Goal: Task Accomplishment & Management: Use online tool/utility

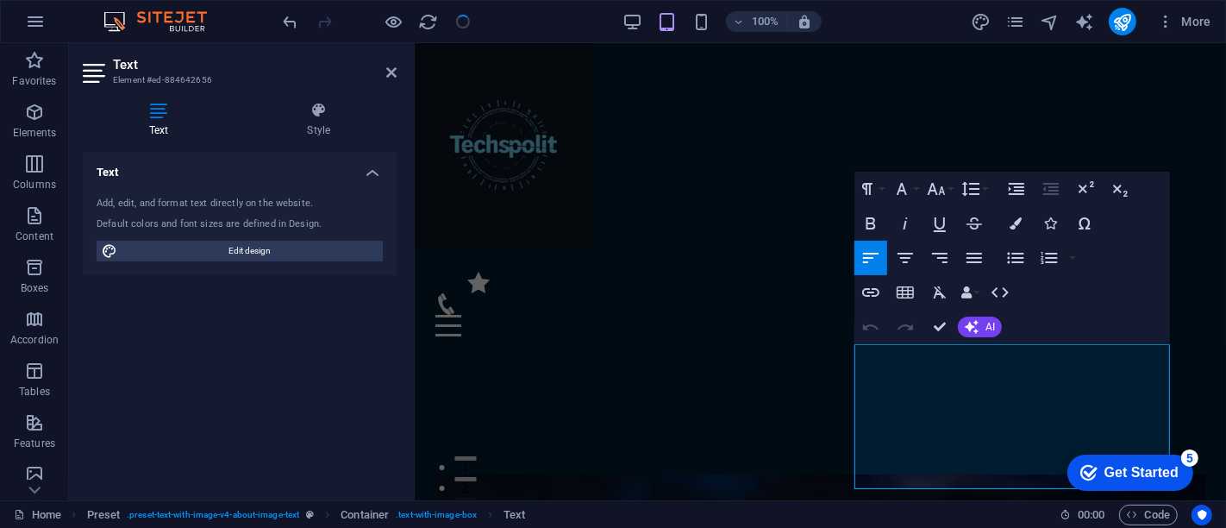
scroll to position [562, 0]
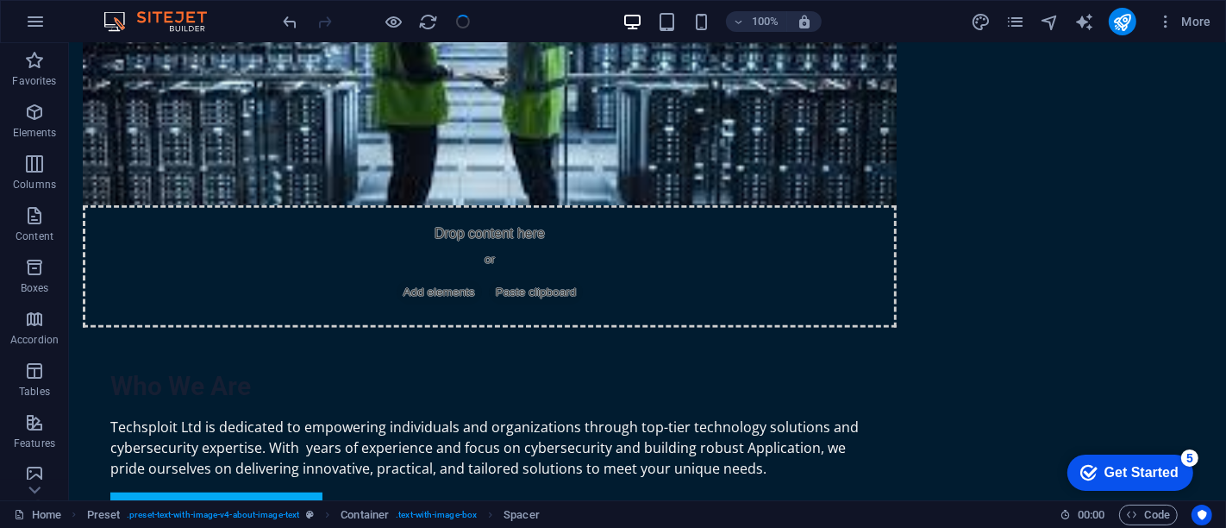
scroll to position [1085, 0]
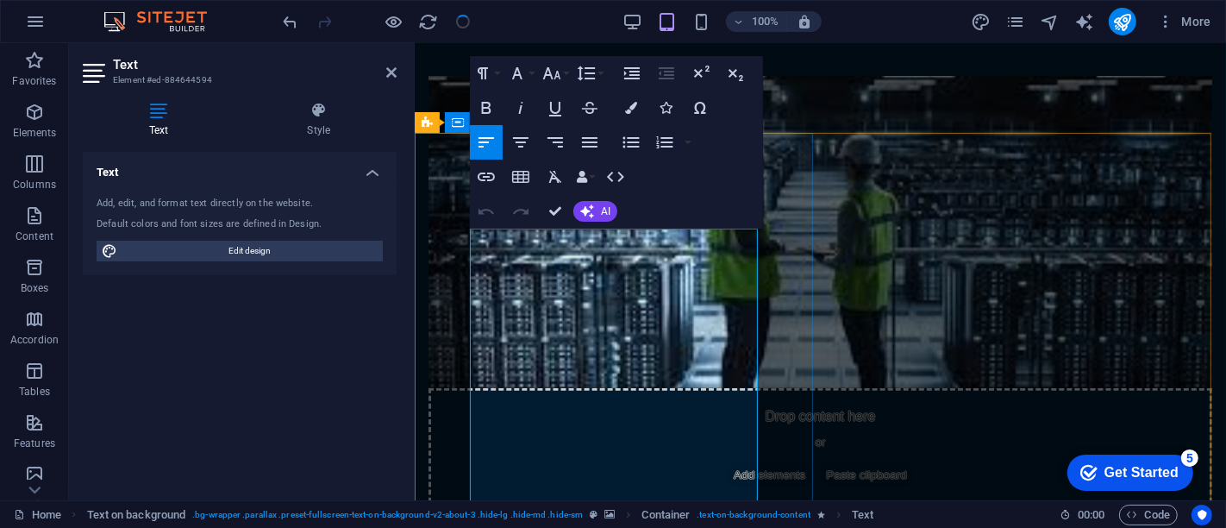
drag, startPoint x: 473, startPoint y: 243, endPoint x: 645, endPoint y: 365, distance: 211.0
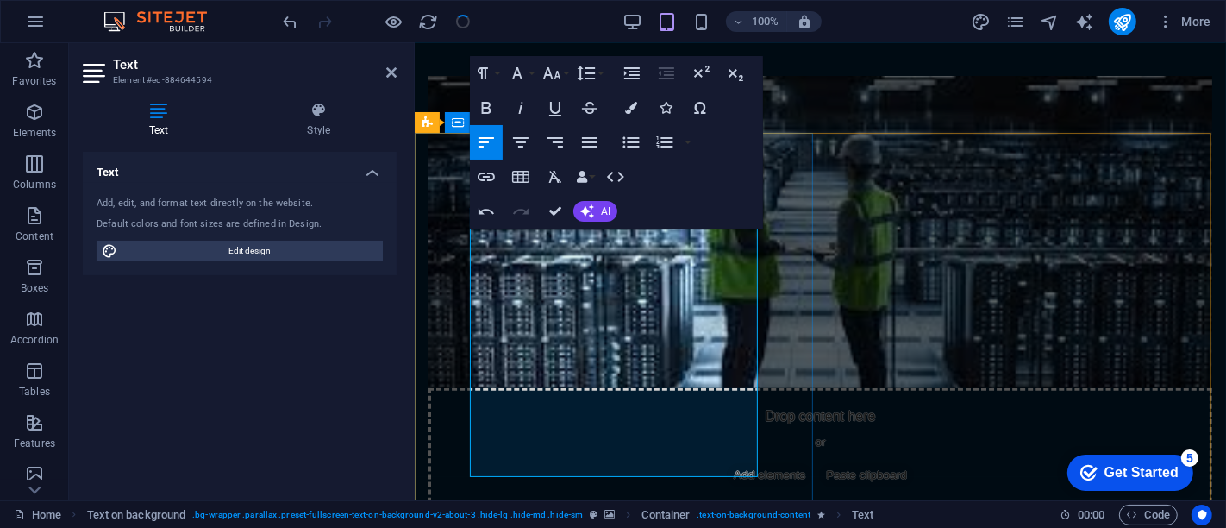
drag, startPoint x: 628, startPoint y: 470, endPoint x: 516, endPoint y: 454, distance: 113.2
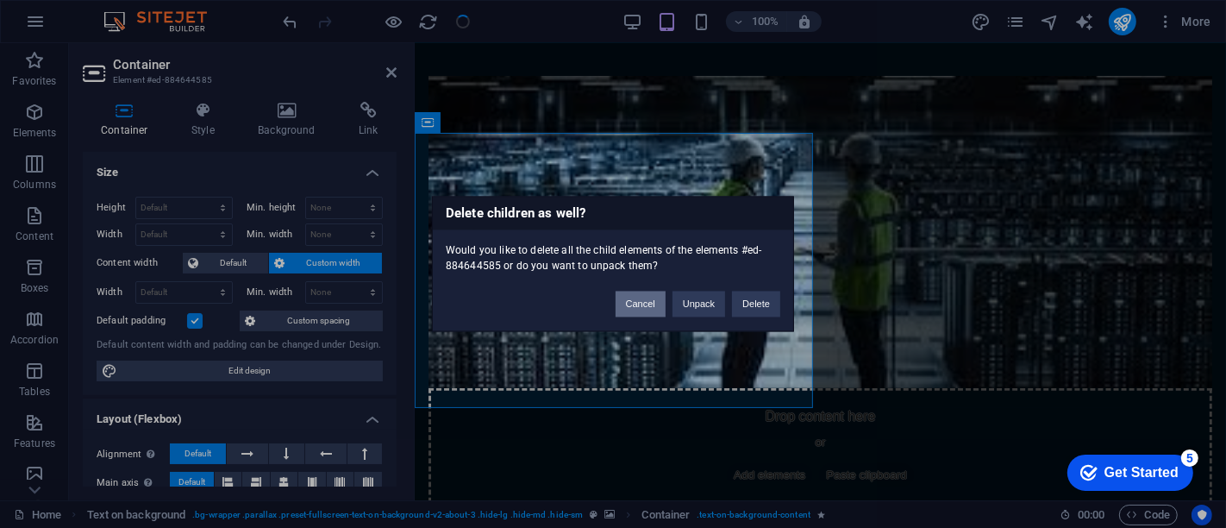
click at [645, 302] on button "Cancel" at bounding box center [641, 304] width 50 height 26
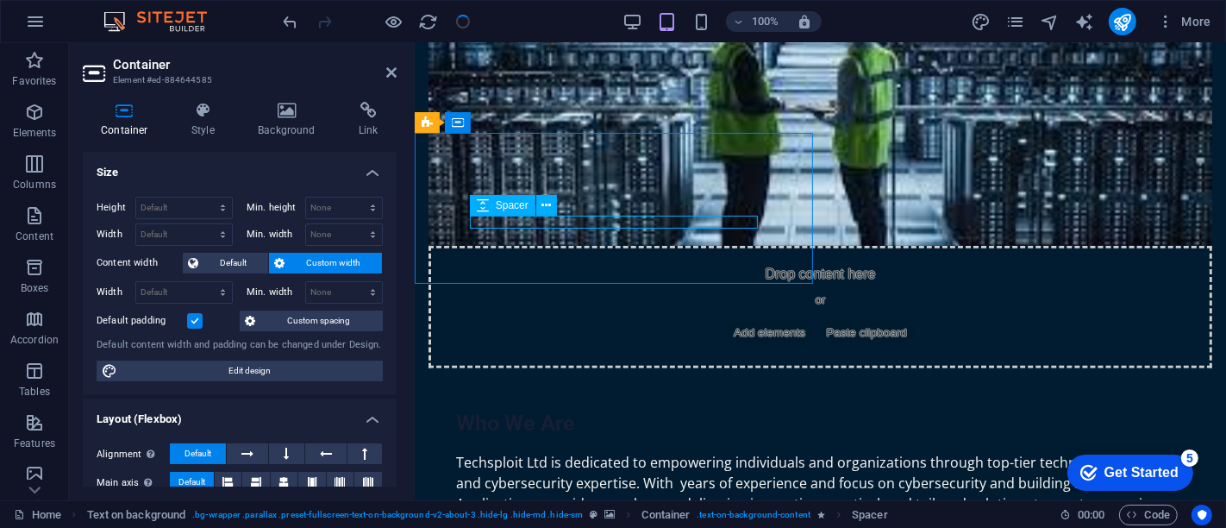
select select "px"
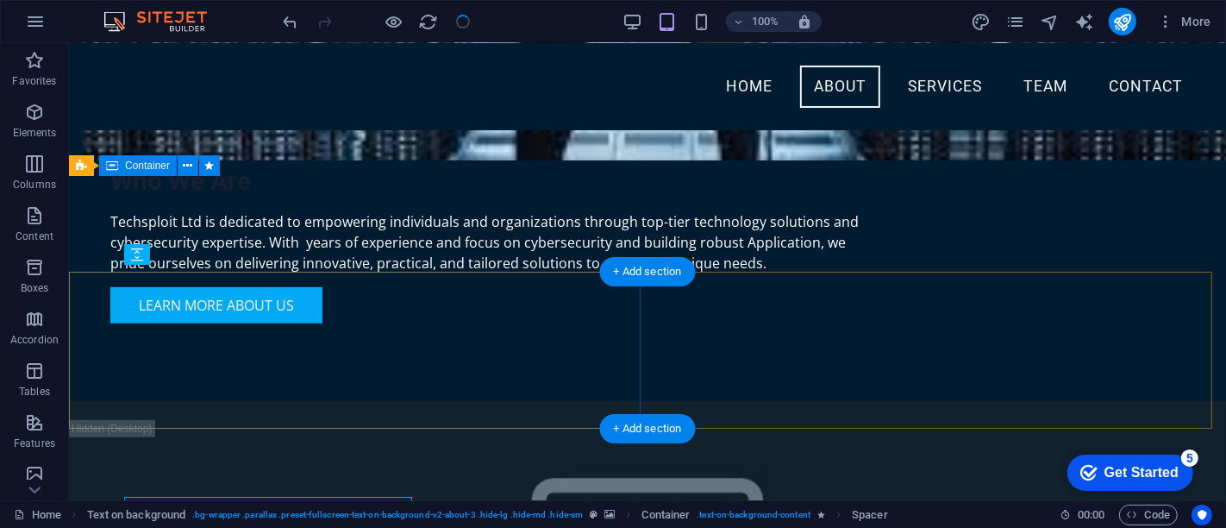
scroll to position [891, 0]
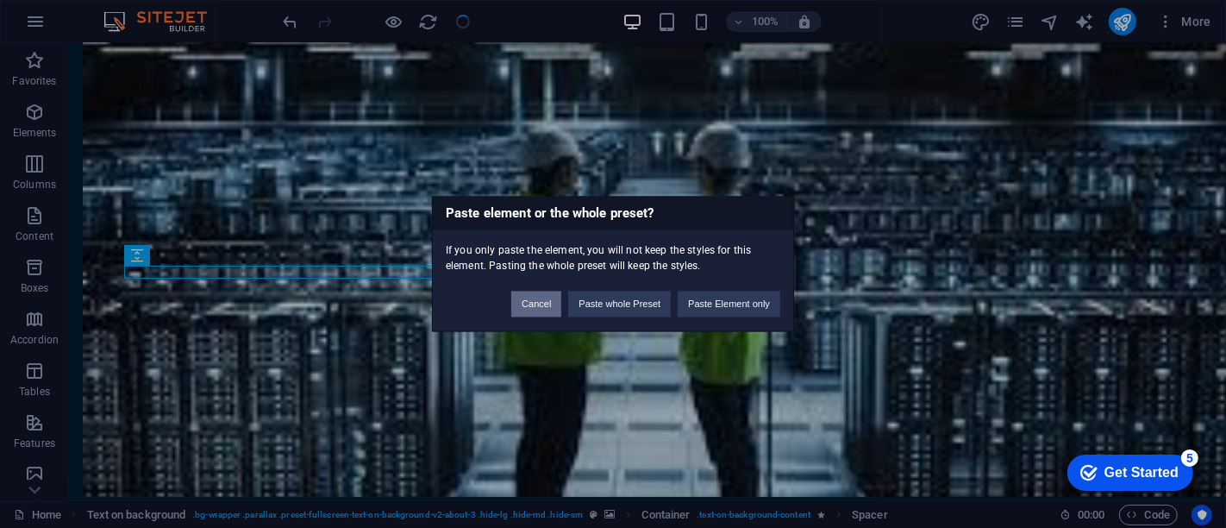
click at [553, 304] on button "Cancel" at bounding box center [536, 304] width 50 height 26
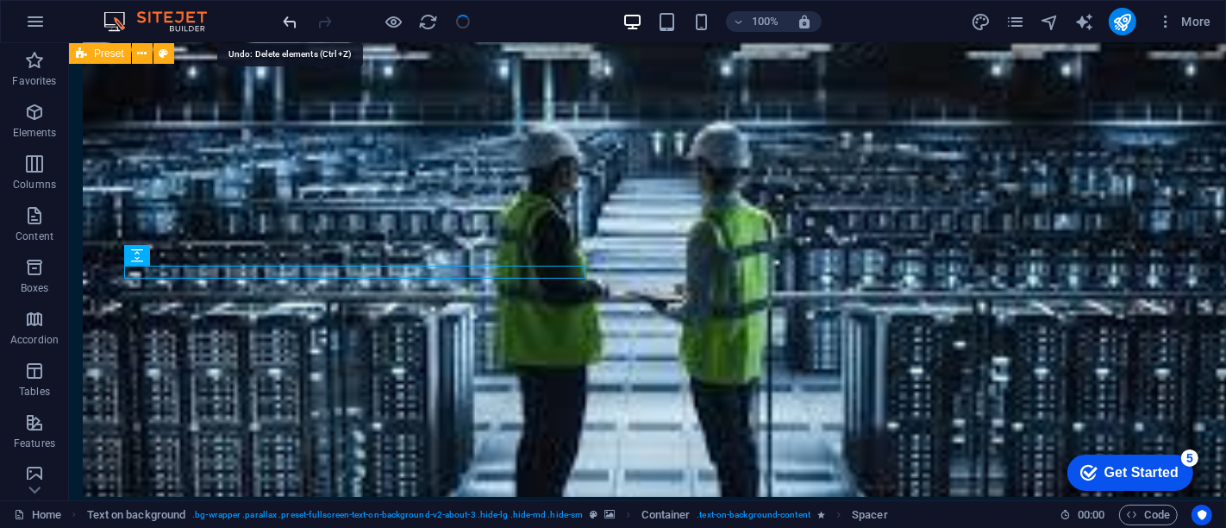
click at [287, 18] on icon "undo" at bounding box center [291, 22] width 20 height 20
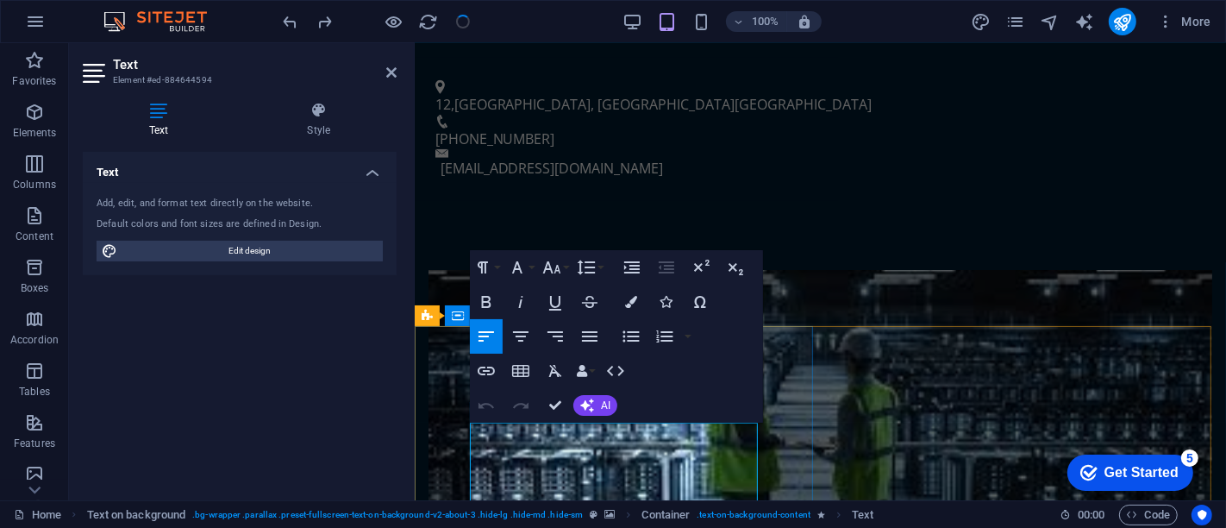
scroll to position [892, 0]
drag, startPoint x: 473, startPoint y: 436, endPoint x: 542, endPoint y: 487, distance: 86.2
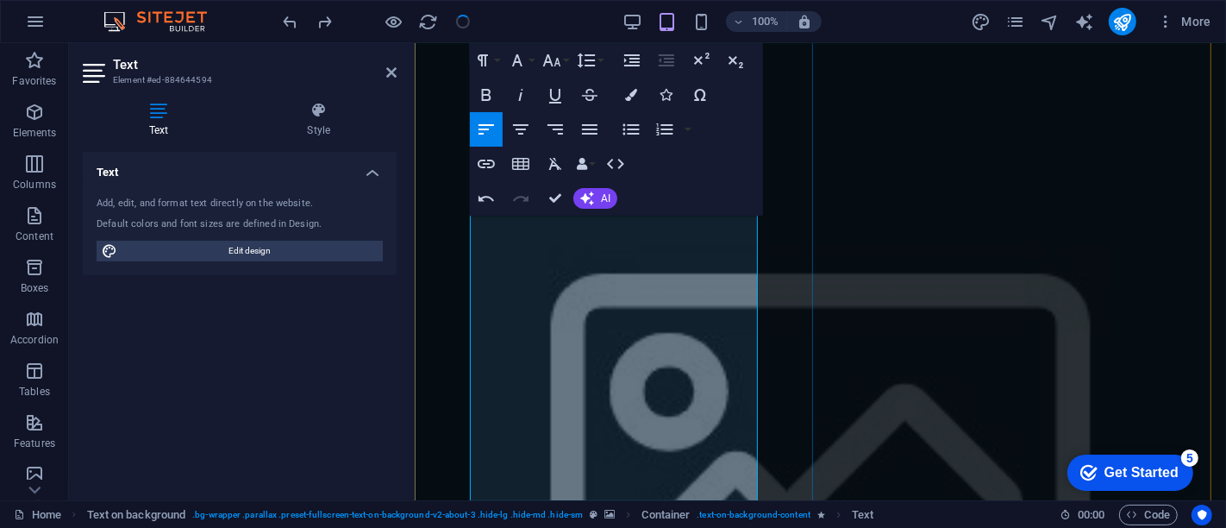
scroll to position [3441, 0]
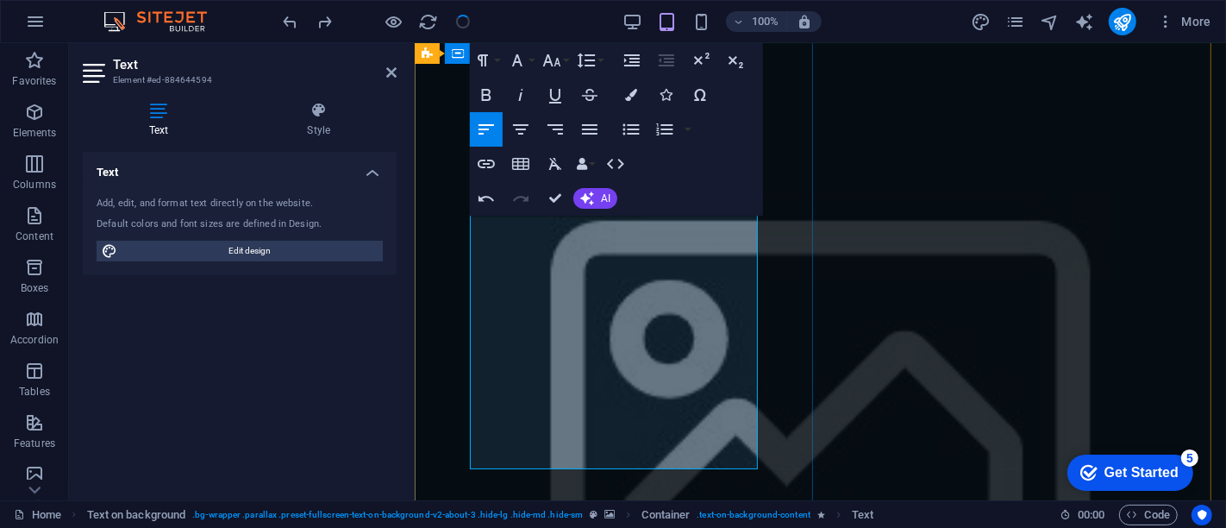
scroll to position [3473, 0]
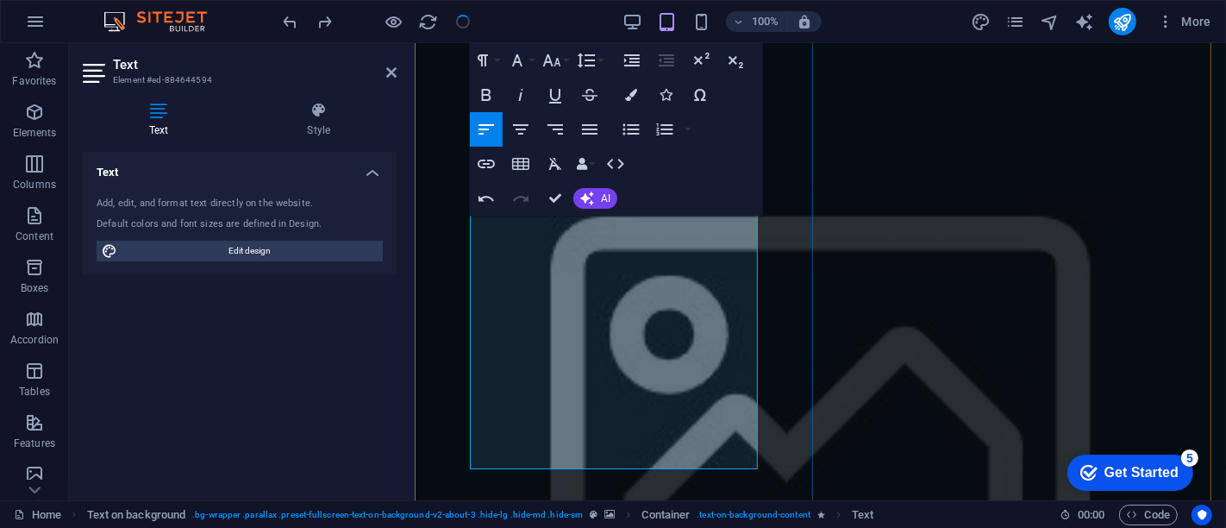
drag, startPoint x: 470, startPoint y: 451, endPoint x: 625, endPoint y: 455, distance: 155.3
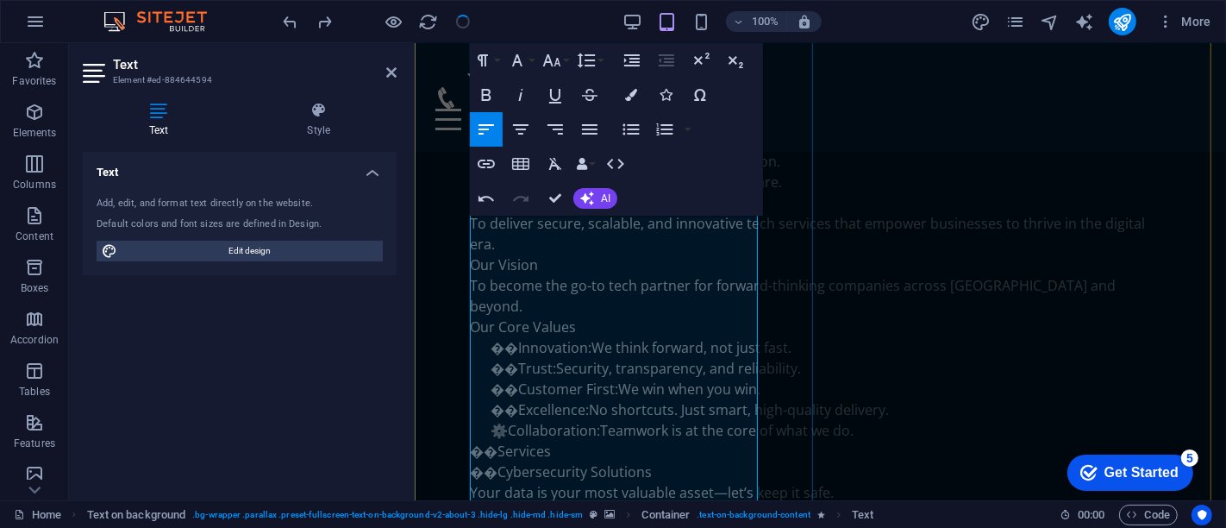
scroll to position [1206, 0]
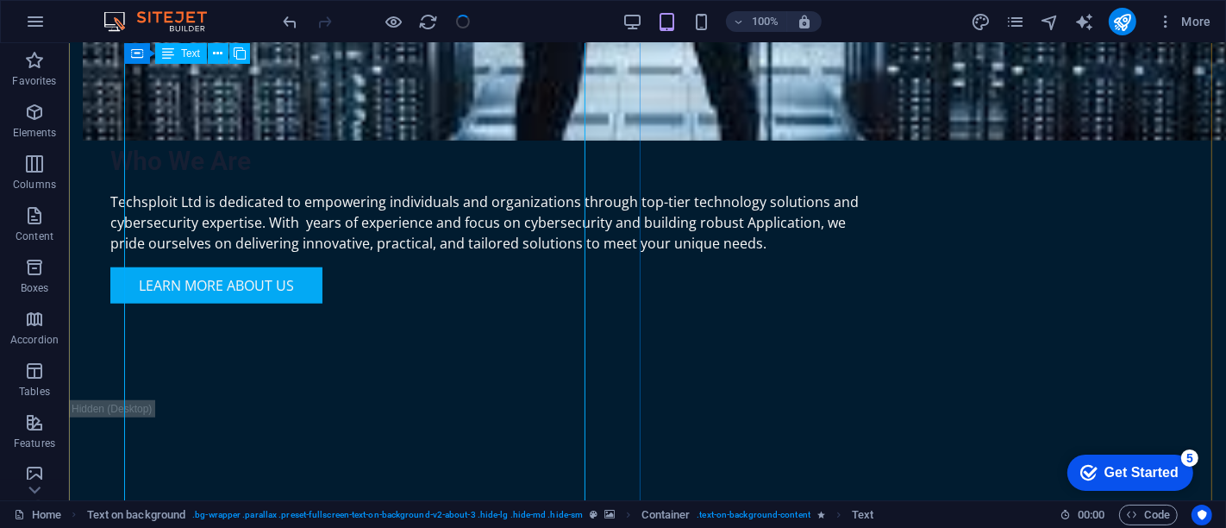
scroll to position [1176, 0]
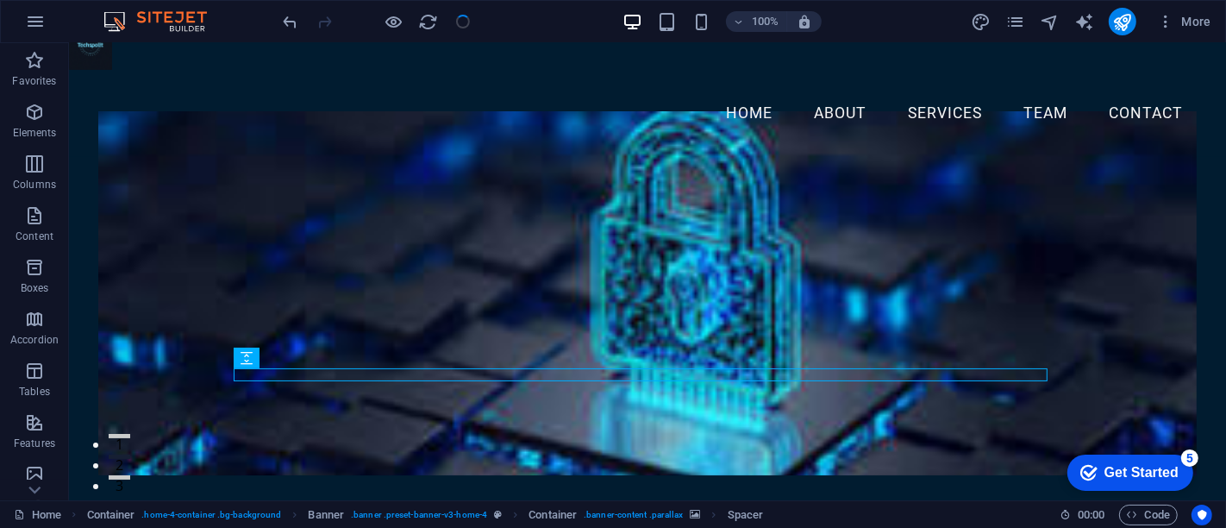
scroll to position [0, 0]
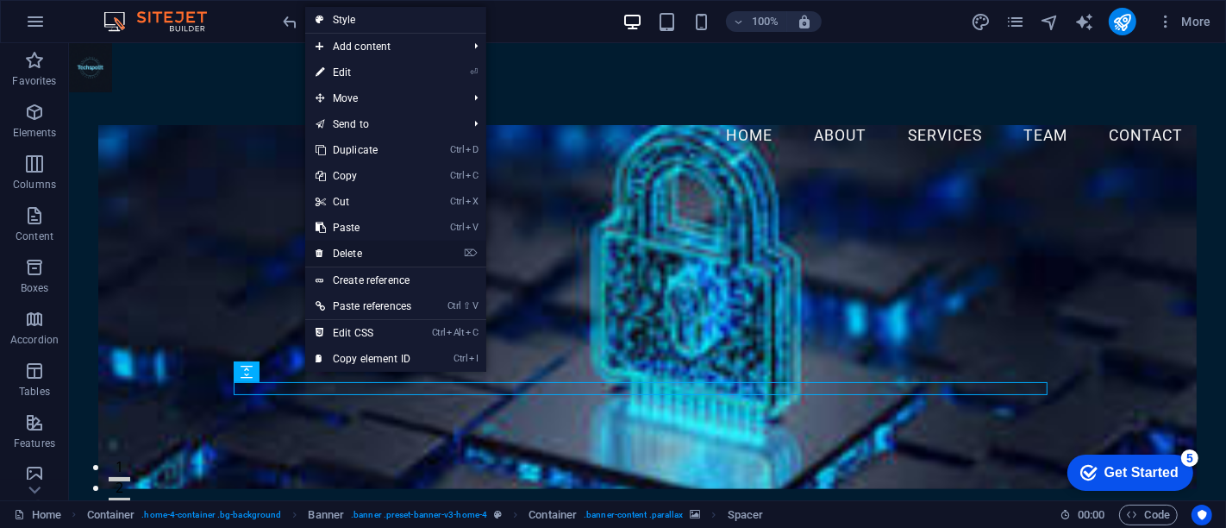
click at [354, 251] on link "⌦ Delete" at bounding box center [363, 254] width 116 height 26
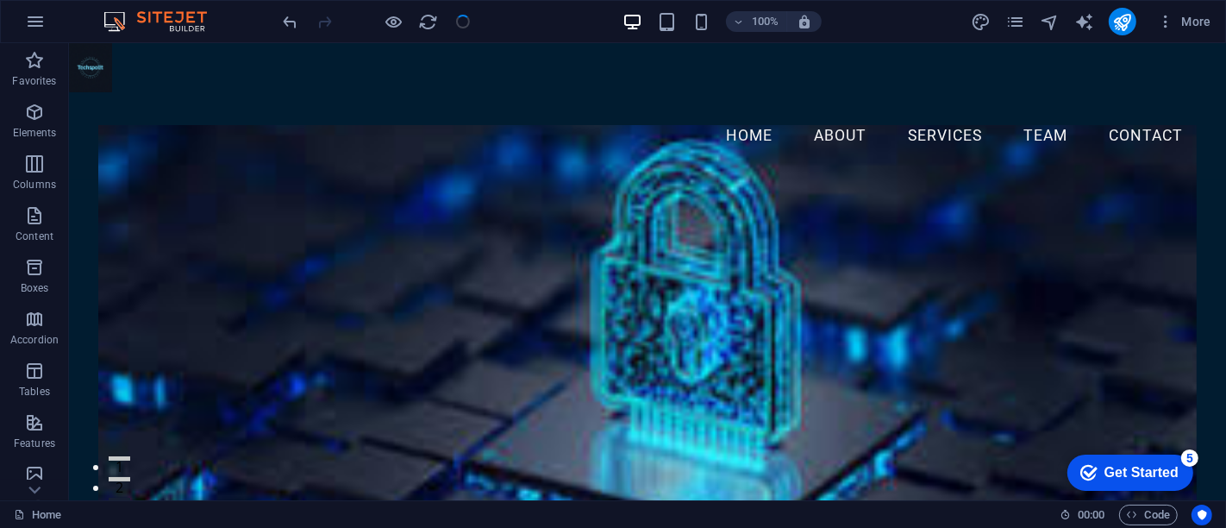
click at [918, 13] on div "100% More" at bounding box center [749, 22] width 938 height 28
click at [1126, 22] on icon "publish" at bounding box center [1123, 22] width 20 height 20
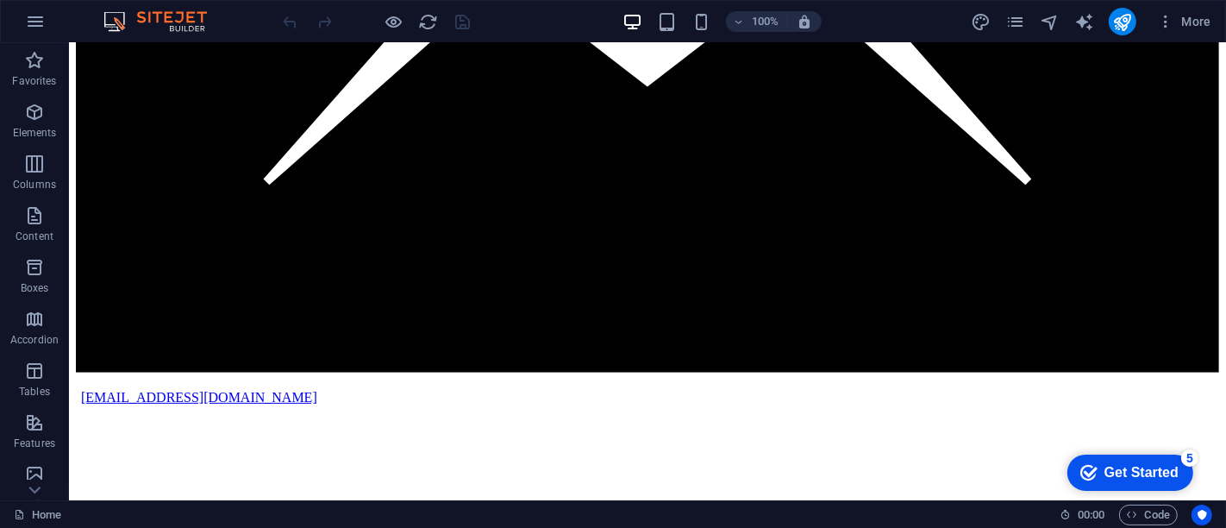
scroll to position [5981, 0]
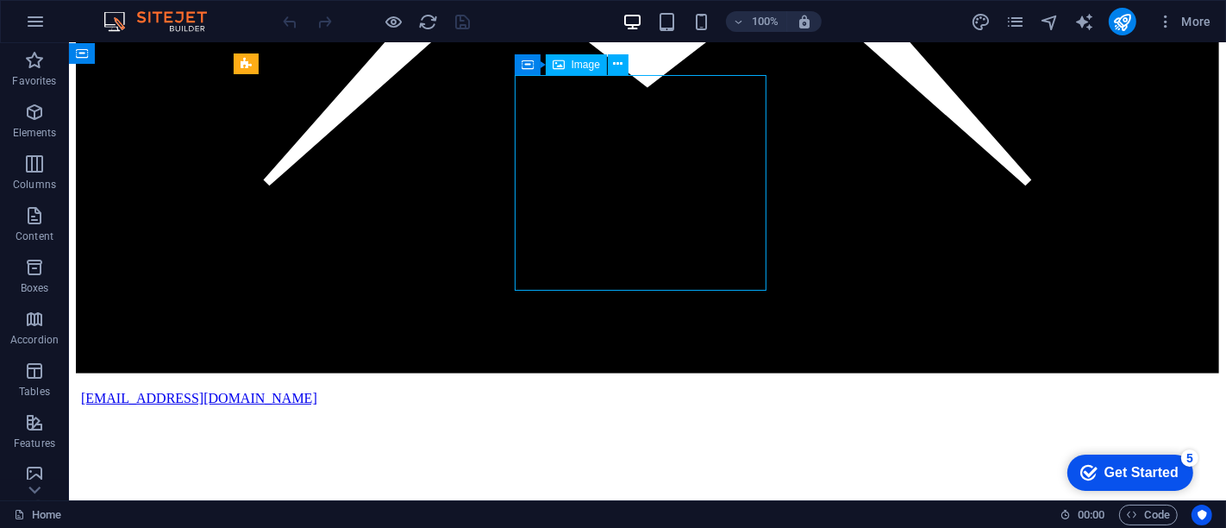
select select "vw"
select select "px"
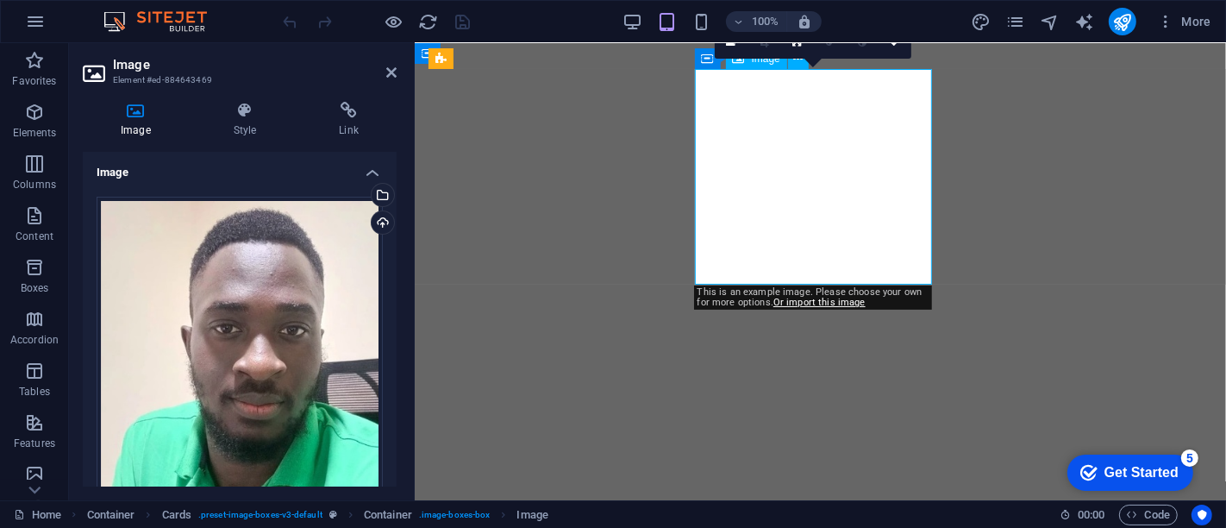
scroll to position [6835, 0]
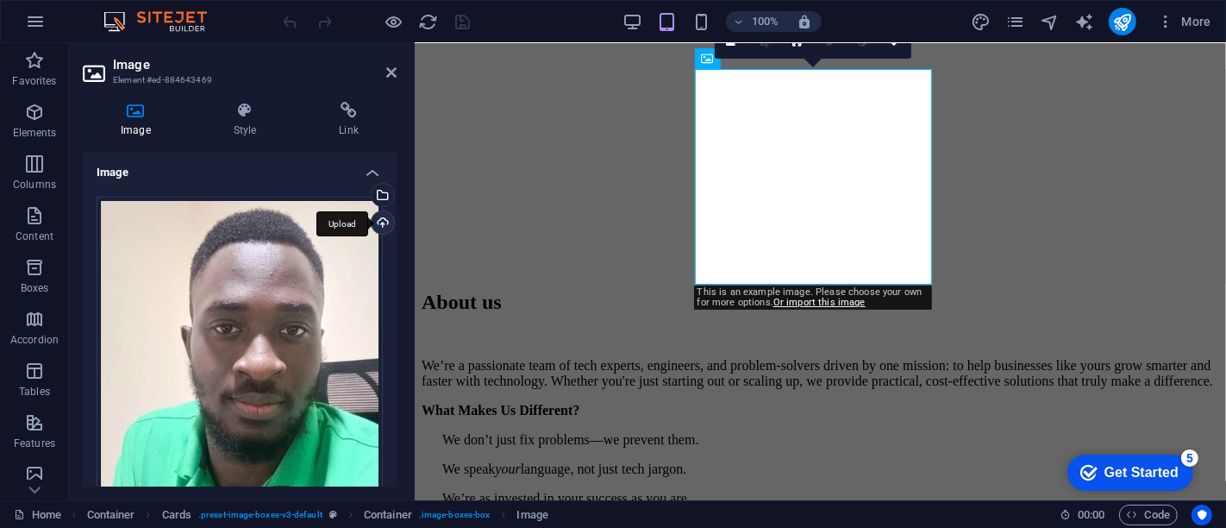
click at [381, 225] on div "Upload" at bounding box center [381, 224] width 26 height 26
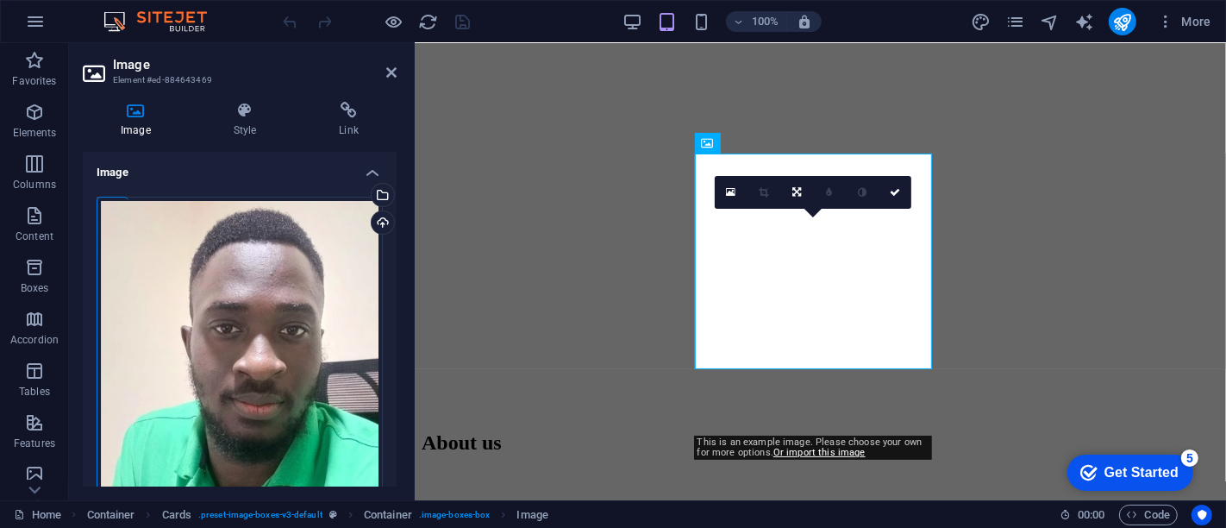
scroll to position [6653, 0]
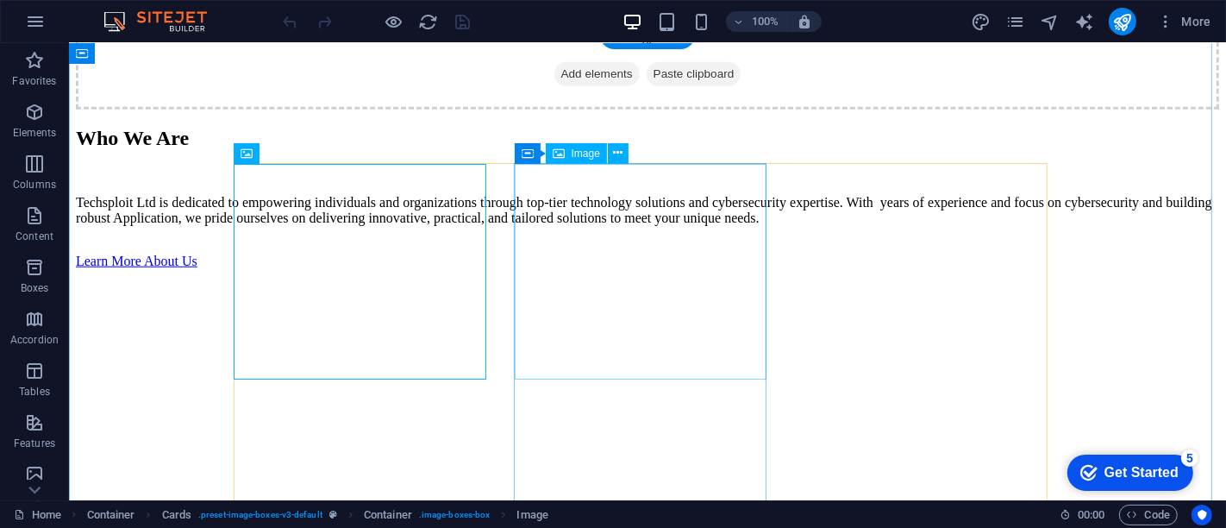
scroll to position [5892, 0]
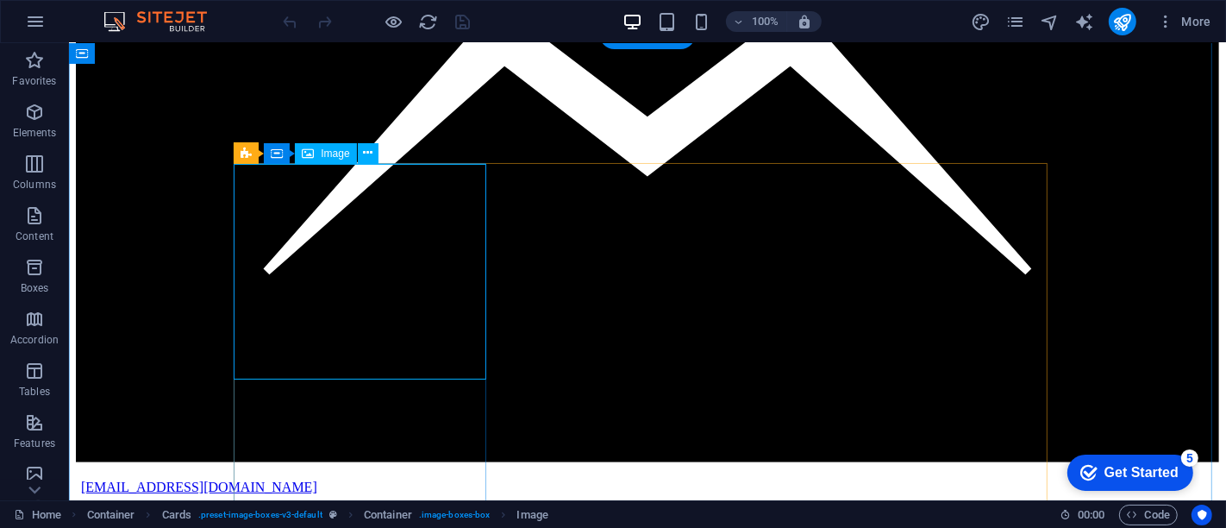
select select "vw"
select select "px"
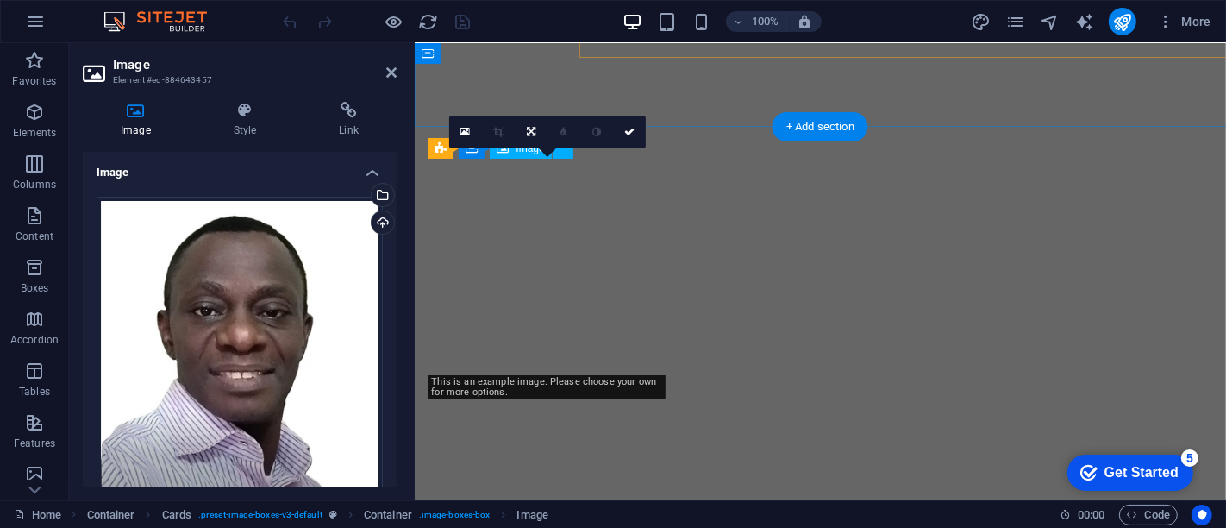
scroll to position [6745, 0]
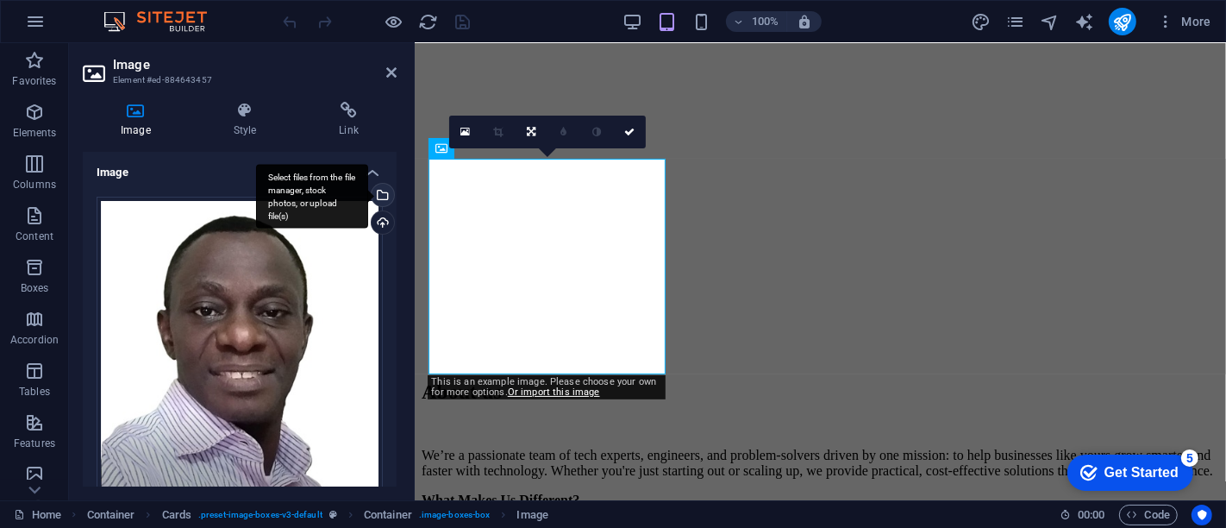
click at [368, 195] on div "Select files from the file manager, stock photos, or upload file(s)" at bounding box center [312, 196] width 112 height 65
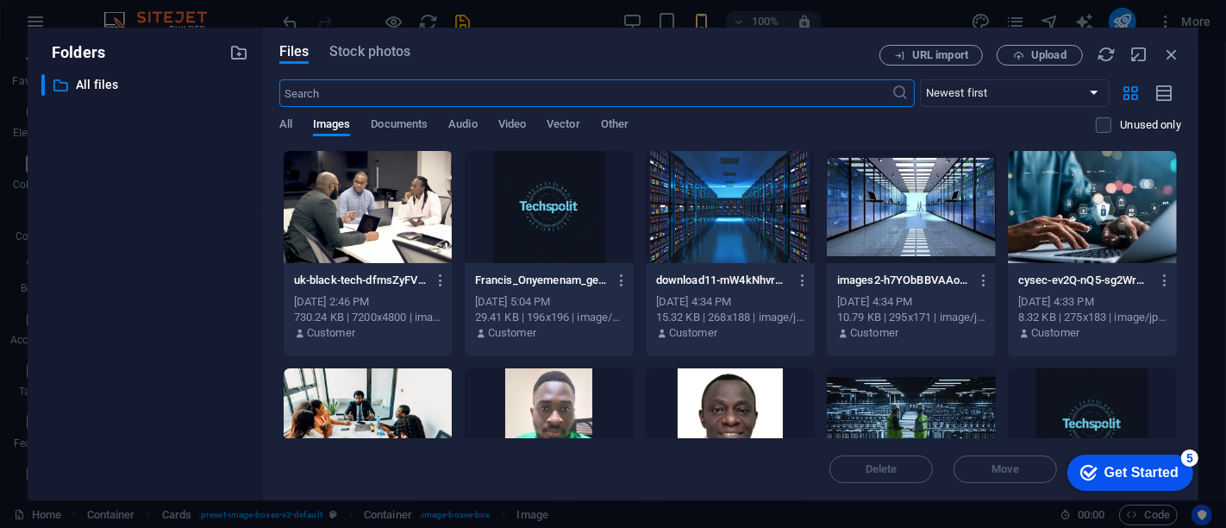
scroll to position [8478, 0]
drag, startPoint x: 1182, startPoint y: 235, endPoint x: 1181, endPoint y: 245, distance: 10.4
click at [1181, 245] on div "Drop files here to upload them instantly uk-black-tech-dfmsZyFVi_I-unsplash-Wja…" at bounding box center [730, 294] width 902 height 288
drag, startPoint x: 1182, startPoint y: 243, endPoint x: 1182, endPoint y: 265, distance: 21.6
click at [1182, 265] on div "Files Stock photos URL import Upload ​ Newest first Oldest first Name (A-Z) Nam…" at bounding box center [730, 264] width 937 height 473
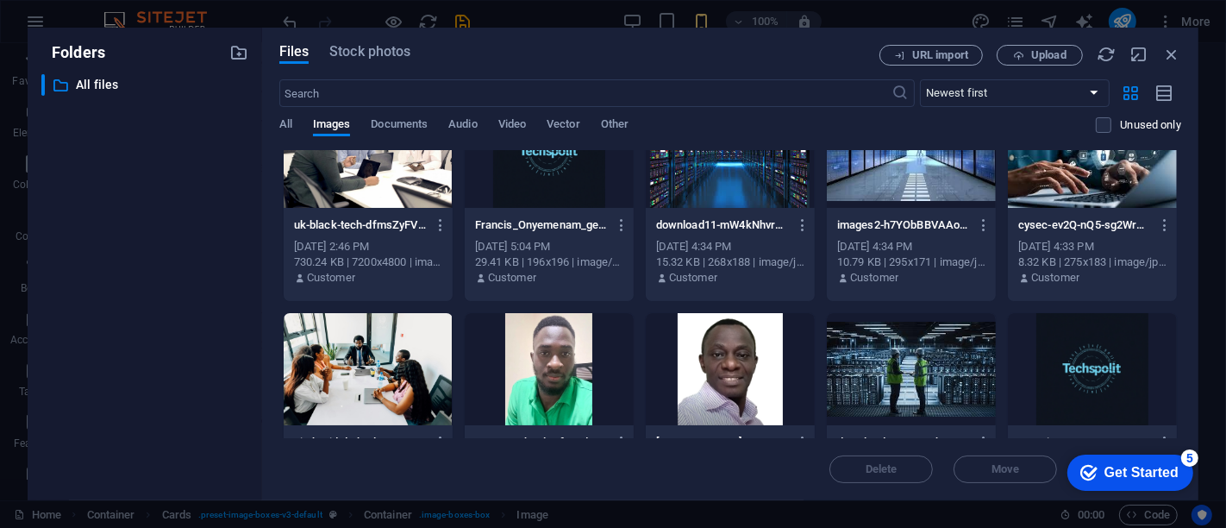
scroll to position [6993, 0]
click at [1171, 54] on icon "button" at bounding box center [1172, 54] width 19 height 19
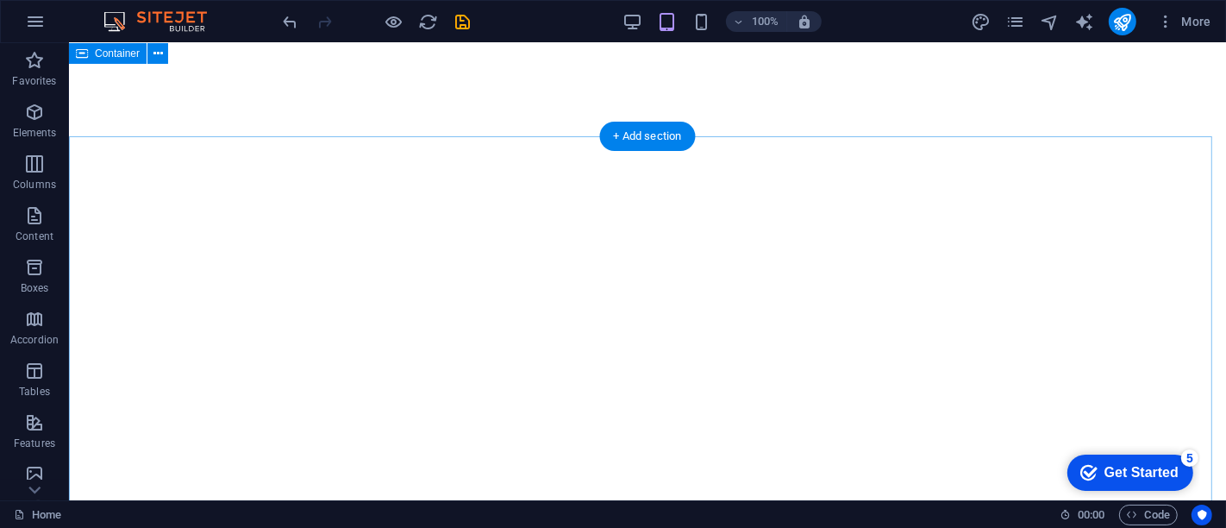
scroll to position [5886, 0]
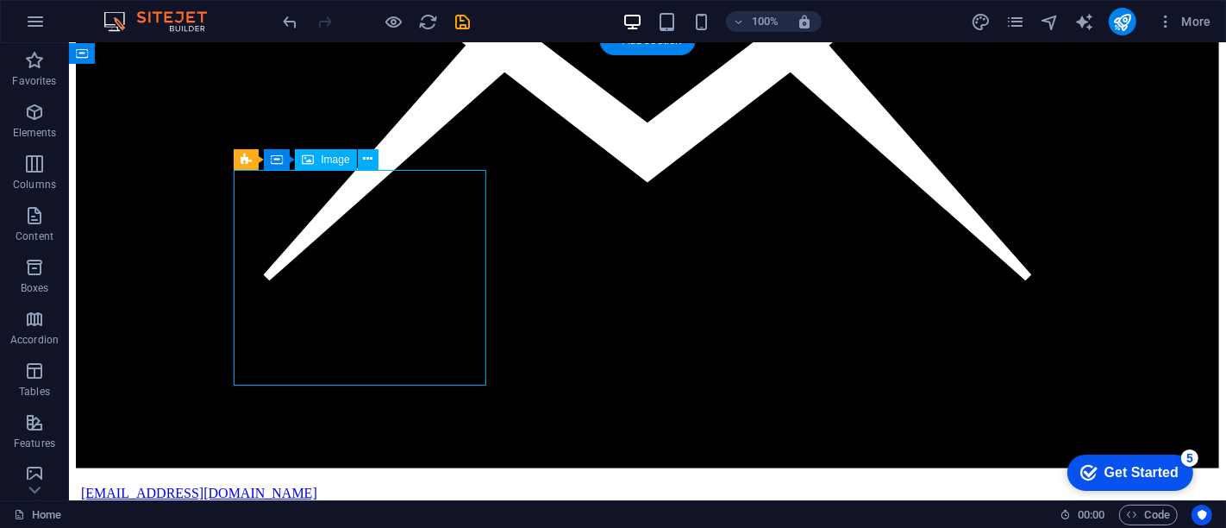
select select "vw"
select select "px"
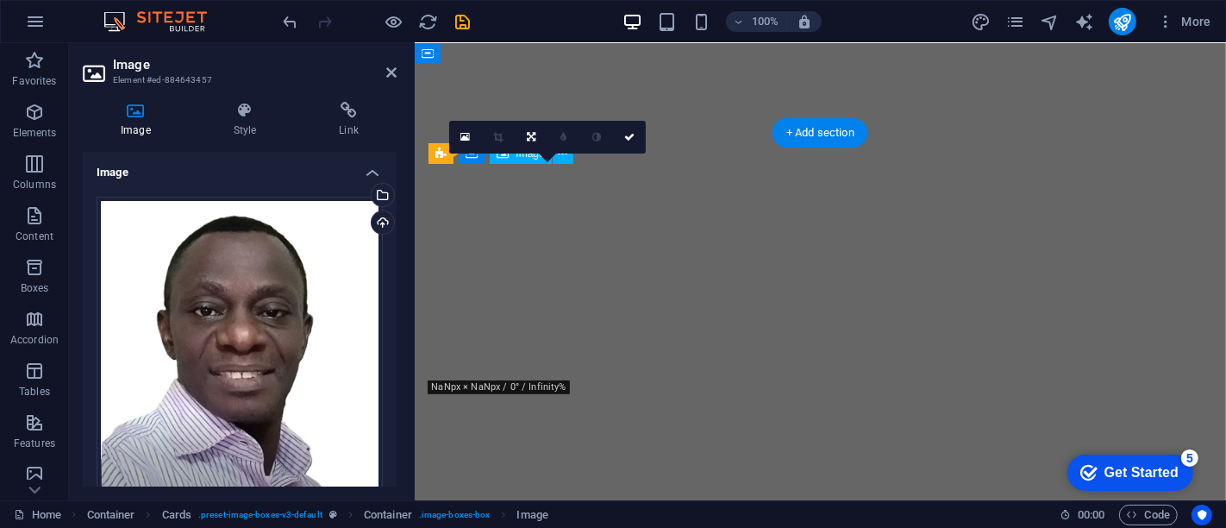
scroll to position [6740, 0]
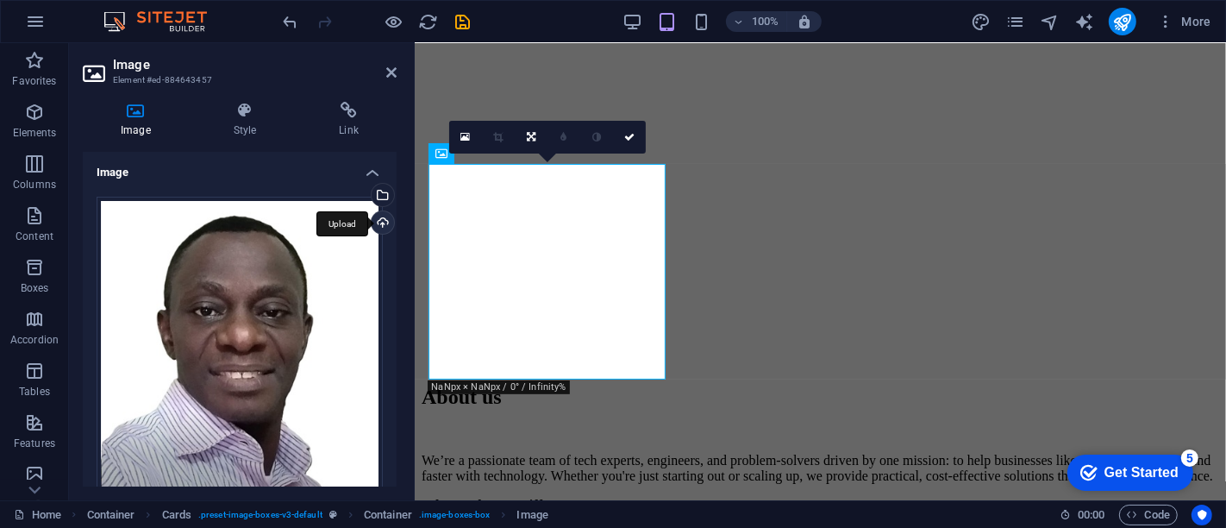
click at [382, 217] on div "Upload" at bounding box center [381, 224] width 26 height 26
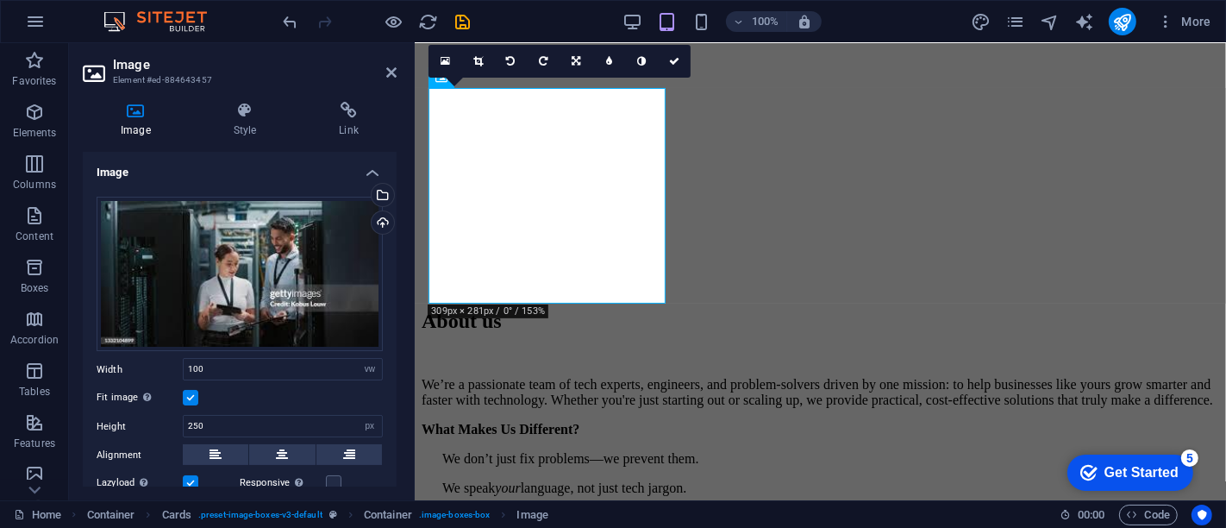
scroll to position [6816, 0]
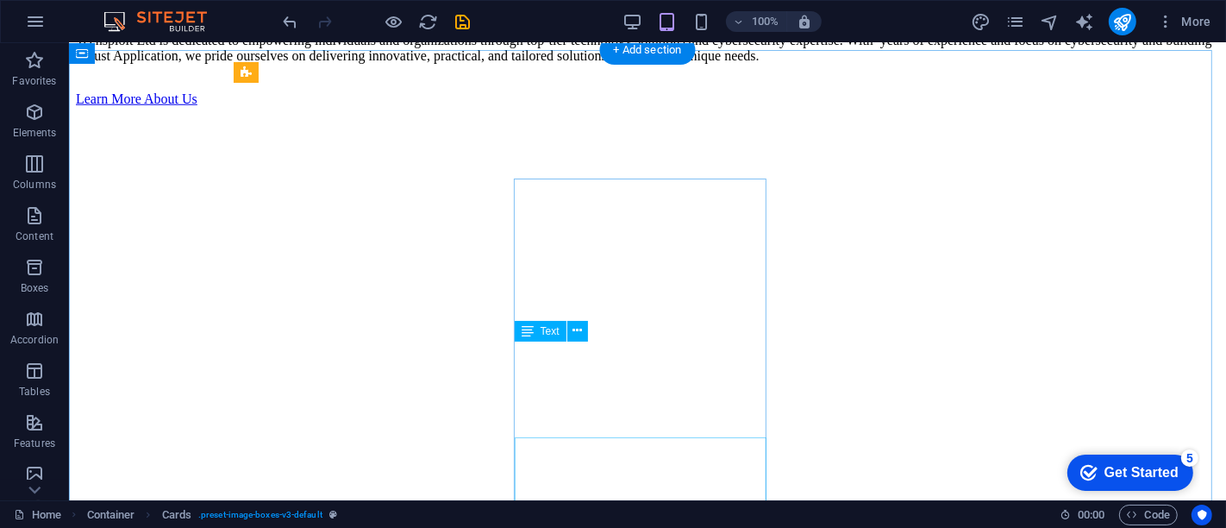
scroll to position [5973, 0]
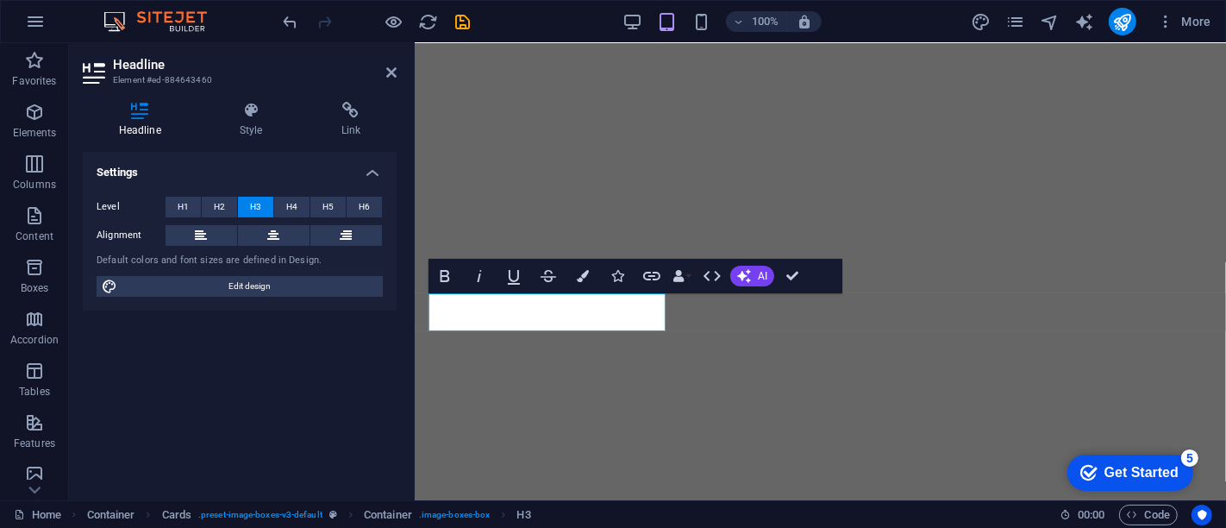
scroll to position [6826, 0]
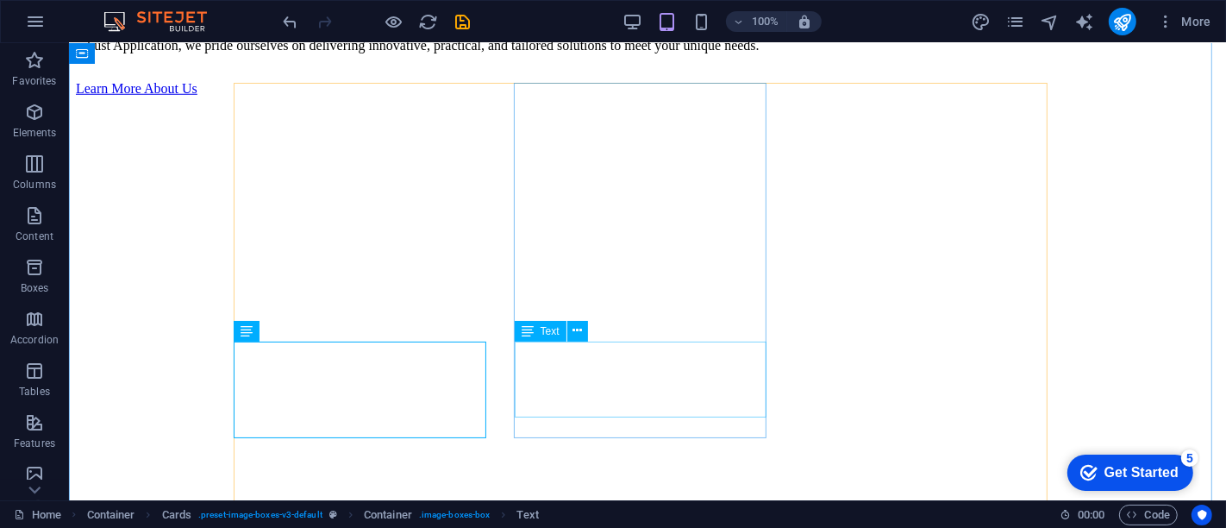
scroll to position [5973, 0]
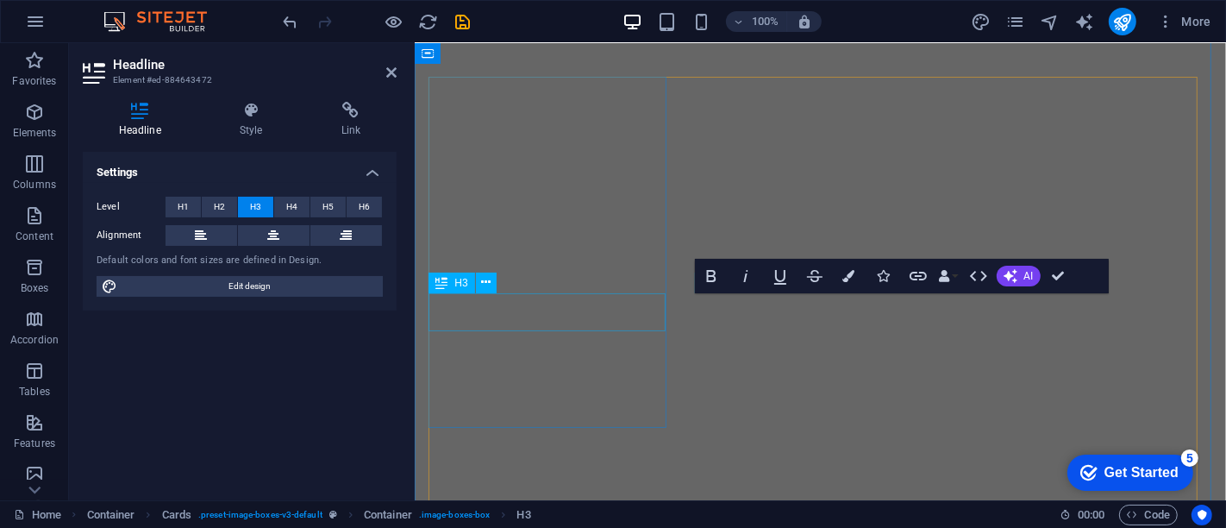
scroll to position [6826, 0]
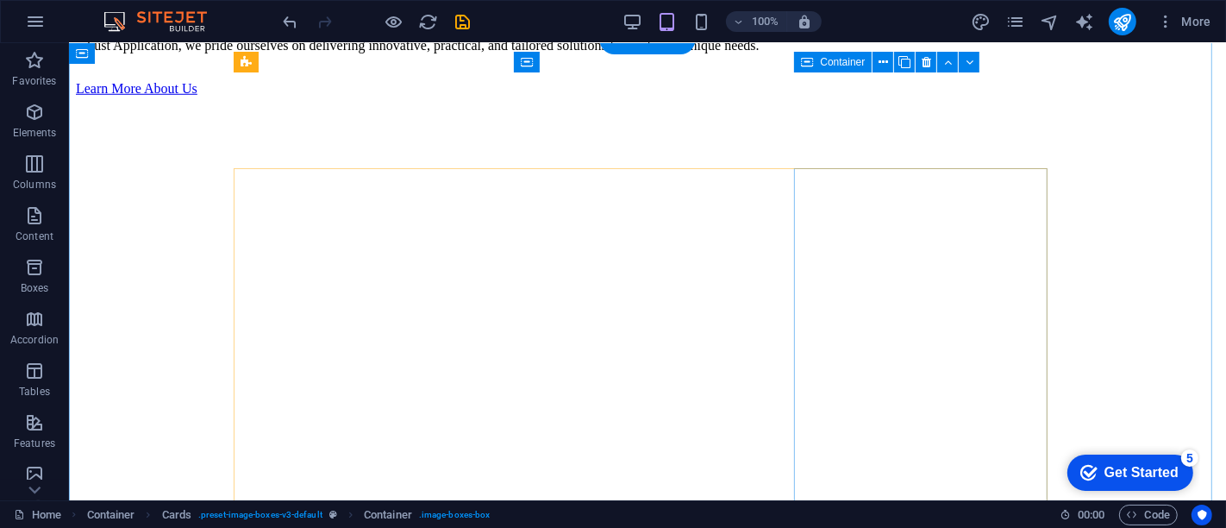
scroll to position [5983, 0]
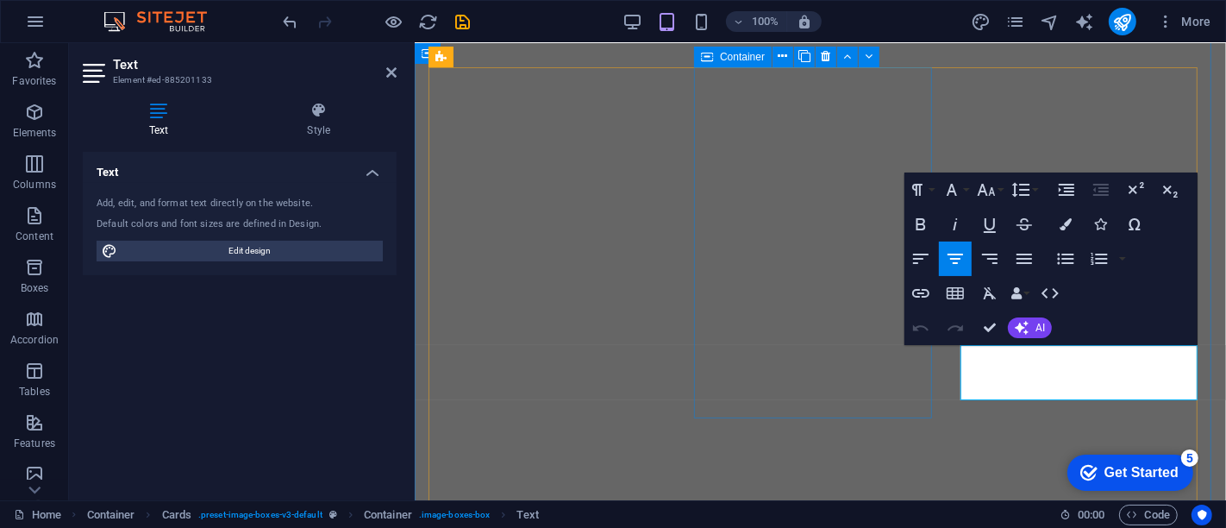
scroll to position [6836, 0]
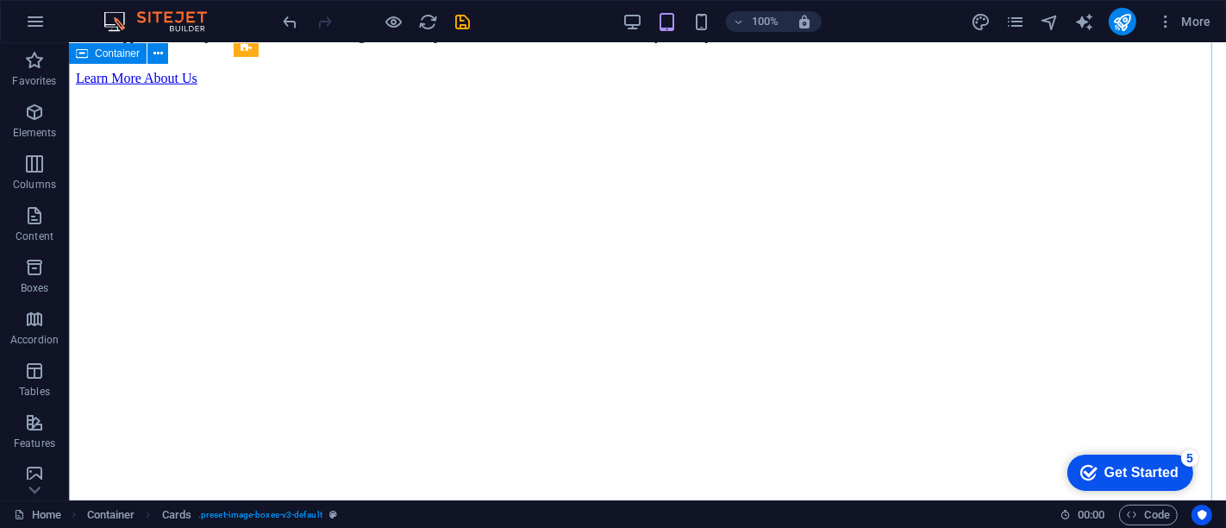
scroll to position [5998, 0]
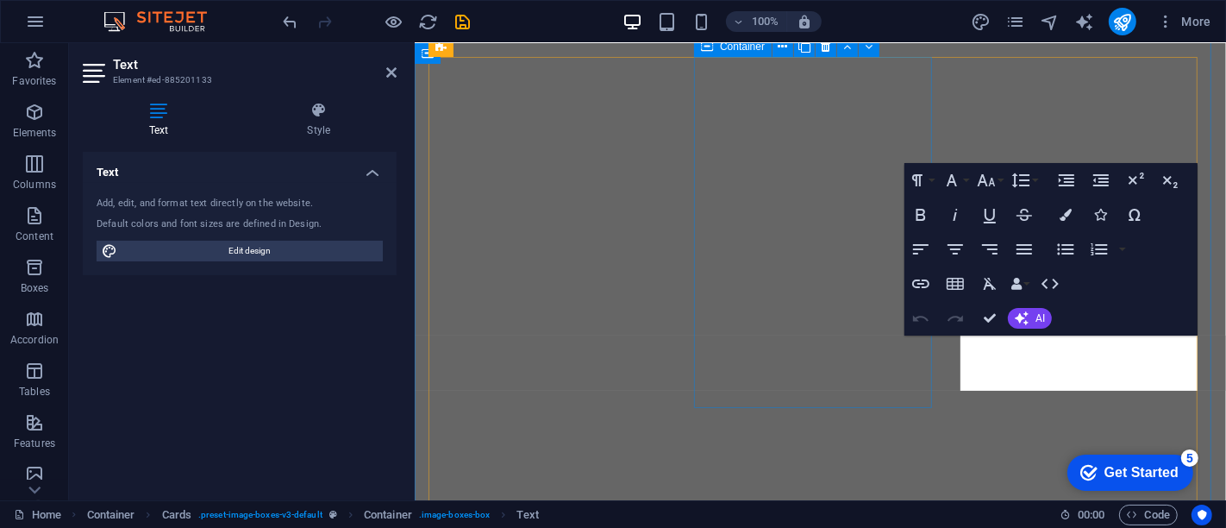
scroll to position [6846, 0]
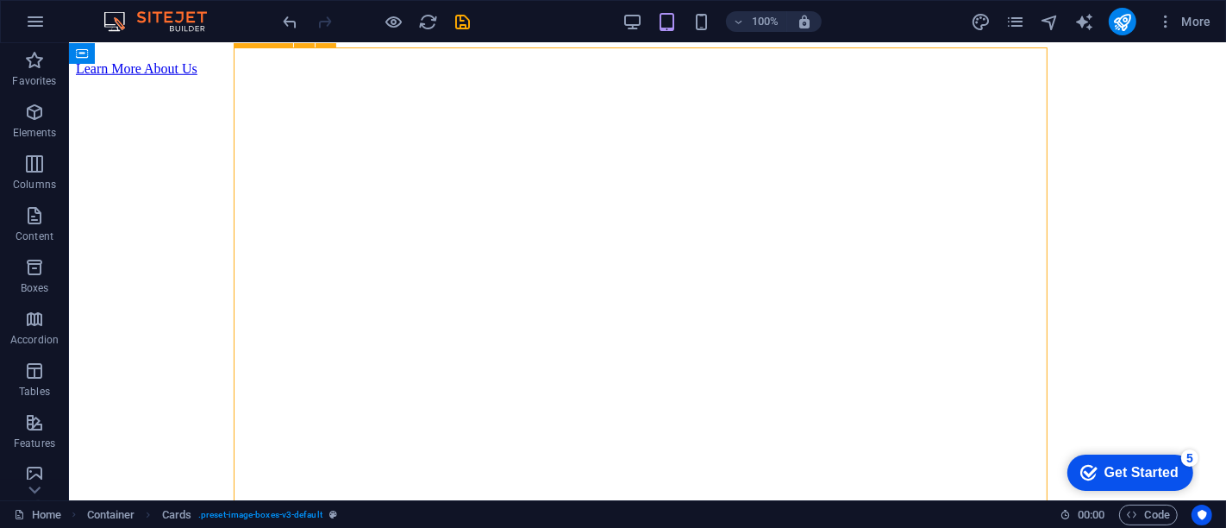
scroll to position [6008, 0]
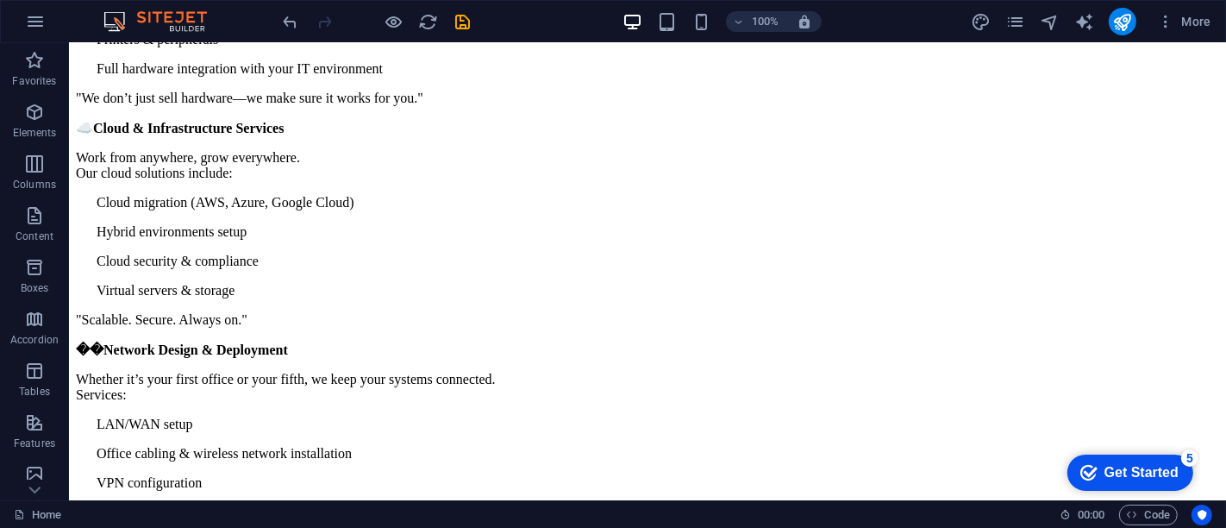
scroll to position [9879, 0]
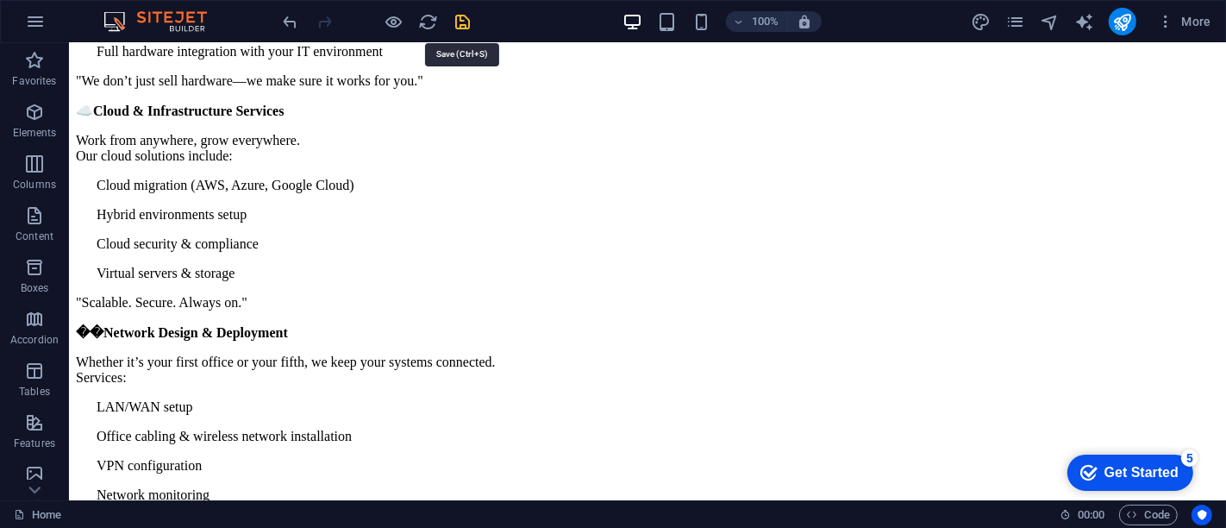
click at [458, 19] on icon "save" at bounding box center [464, 22] width 20 height 20
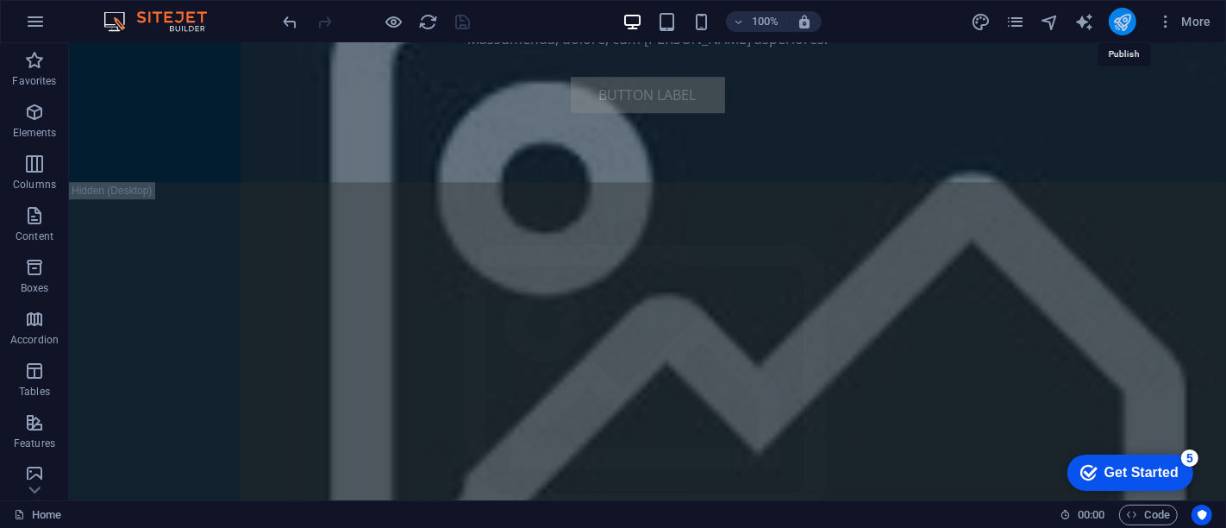
click at [1122, 22] on icon "publish" at bounding box center [1123, 22] width 20 height 20
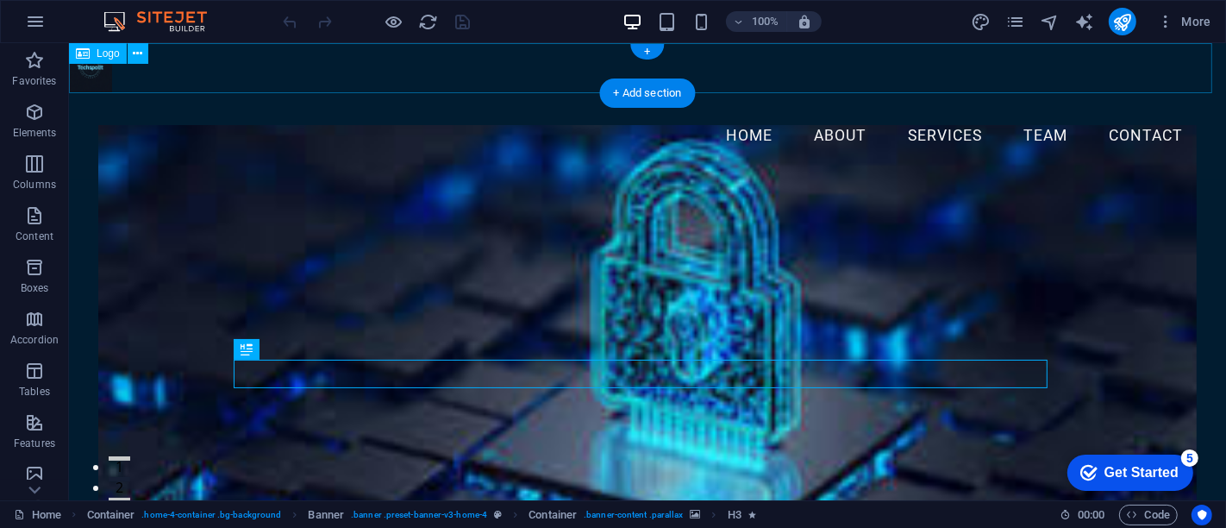
click at [87, 66] on div at bounding box center [646, 67] width 1157 height 49
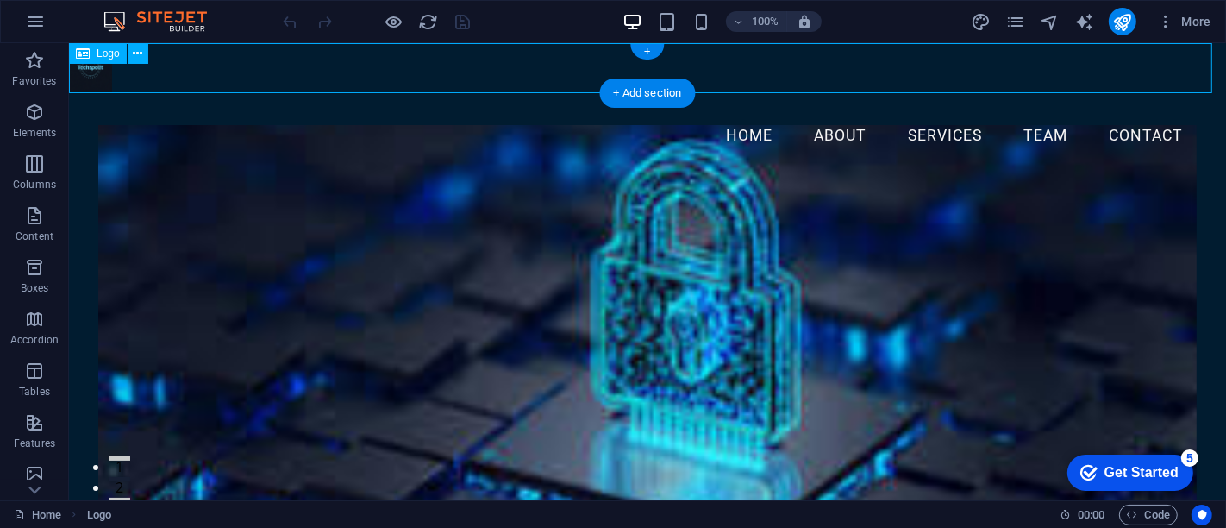
click at [87, 66] on div at bounding box center [646, 67] width 1157 height 49
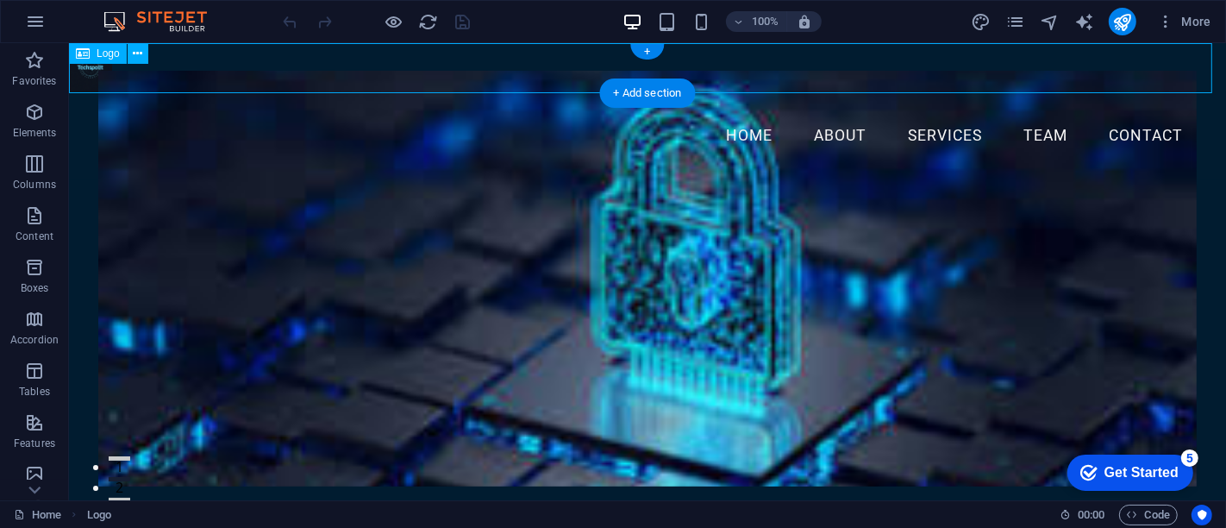
select select "px"
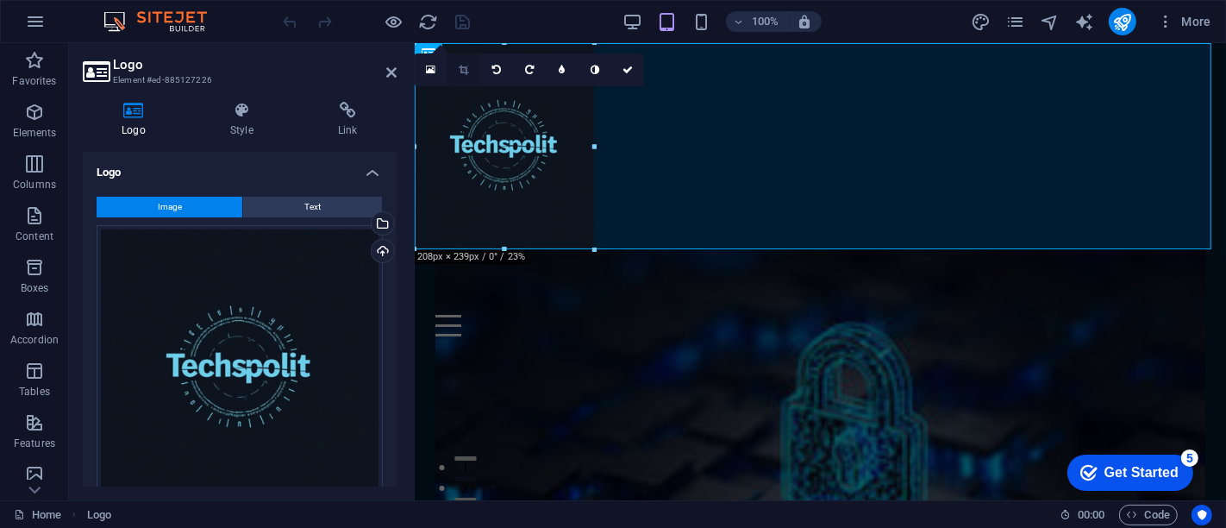
click at [463, 74] on icon at bounding box center [463, 70] width 9 height 10
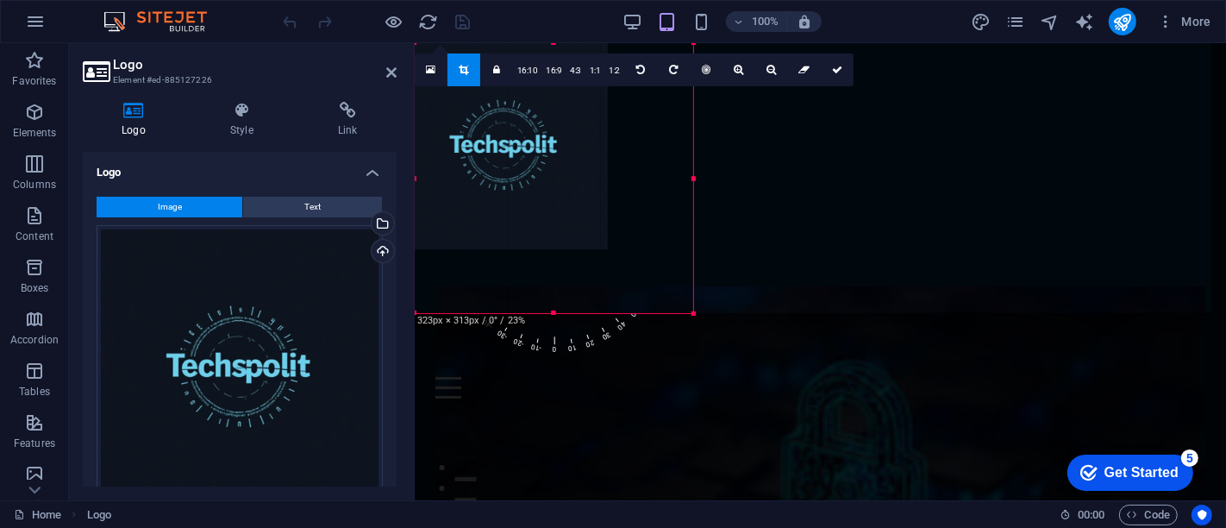
drag, startPoint x: 592, startPoint y: 248, endPoint x: 690, endPoint y: 310, distance: 115.6
click at [690, 310] on div at bounding box center [694, 314] width 10 height 10
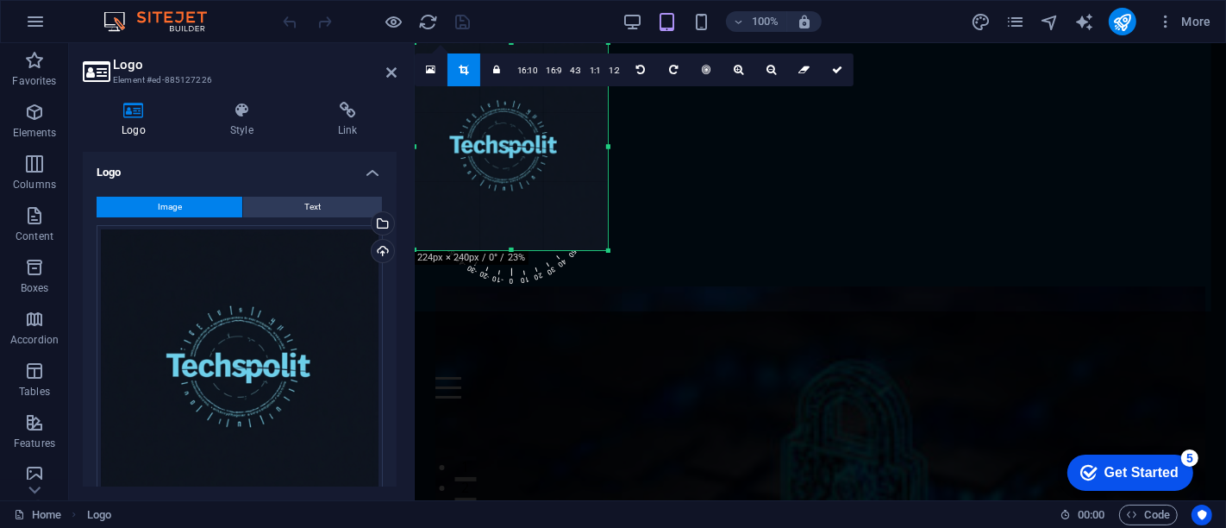
click at [462, 79] on link at bounding box center [464, 69] width 33 height 33
type input "224"
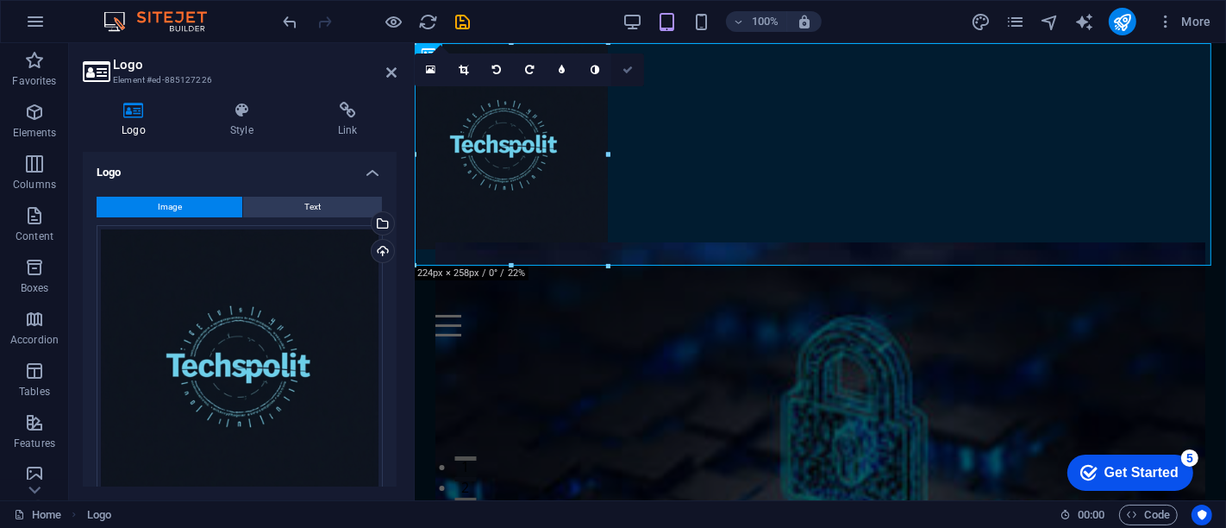
click at [634, 67] on link at bounding box center [627, 69] width 33 height 33
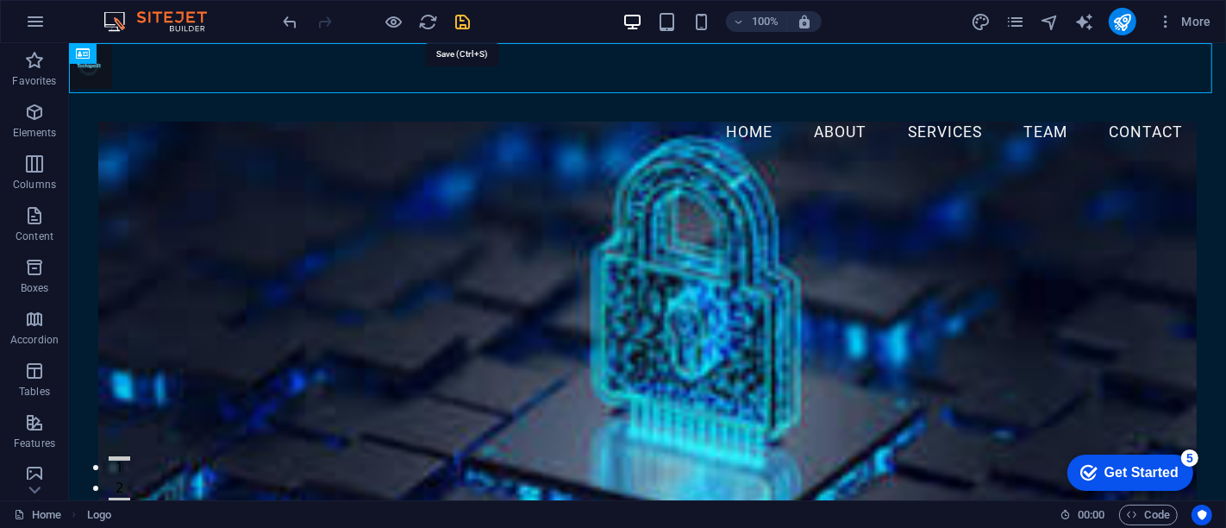
click at [461, 22] on icon "save" at bounding box center [464, 22] width 20 height 20
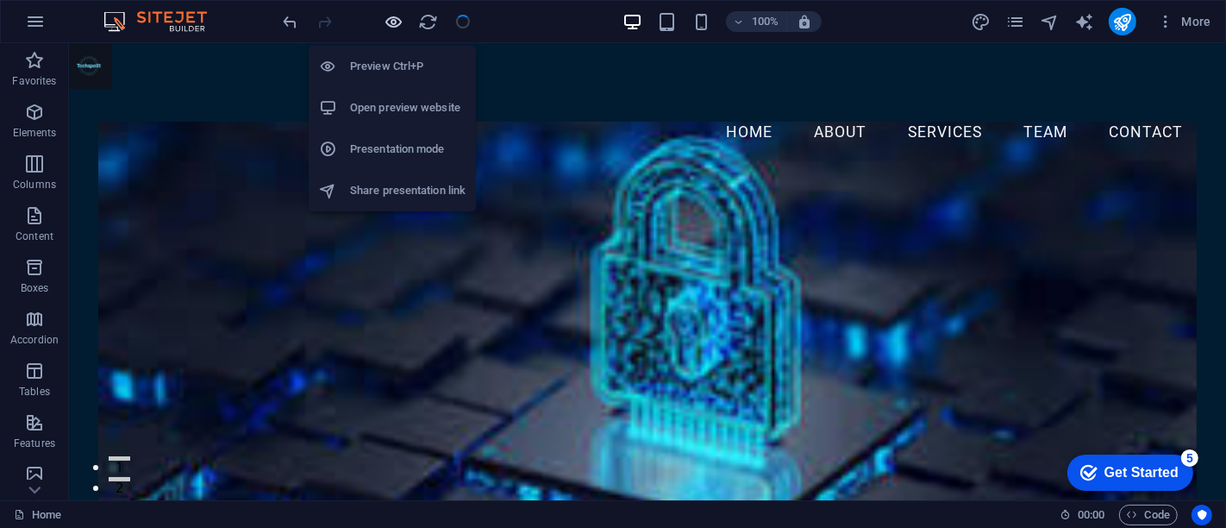
click at [393, 19] on icon "button" at bounding box center [395, 22] width 20 height 20
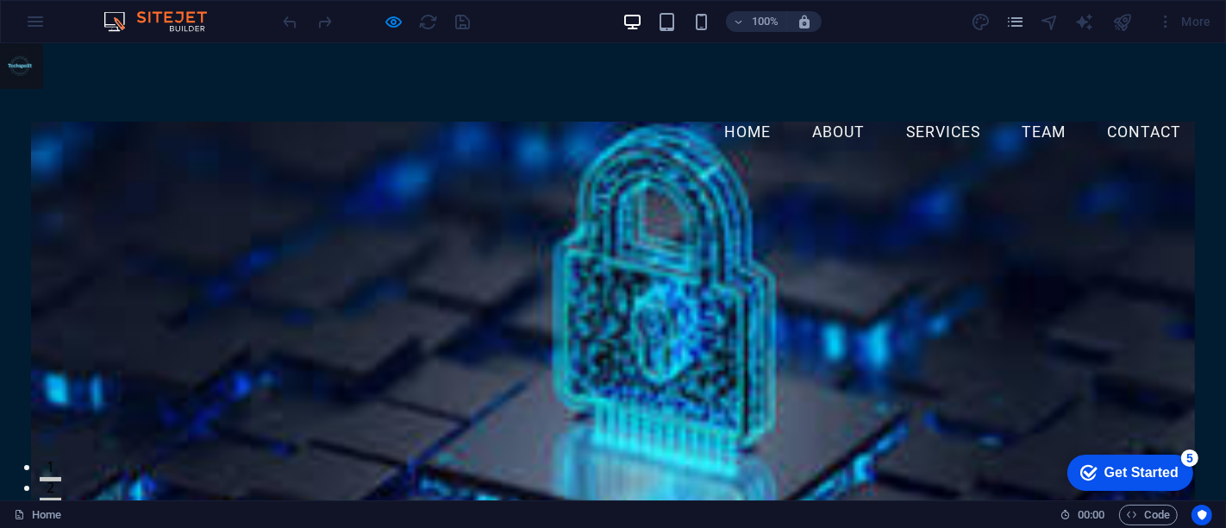
click at [568, 95] on div "Menu Home About Services Team Contact" at bounding box center [613, 132] width 1226 height 87
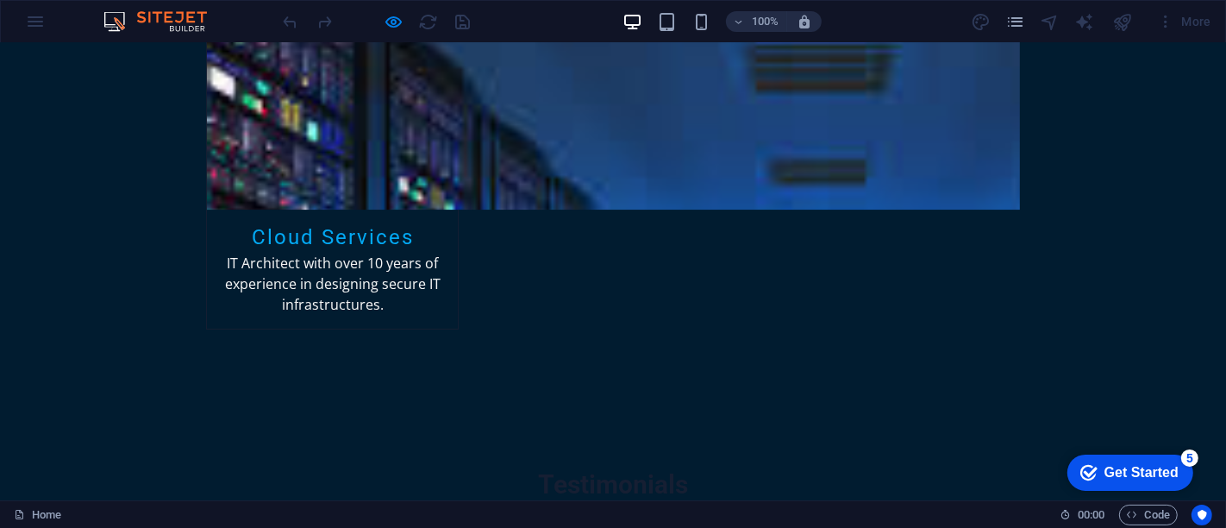
scroll to position [4948, 0]
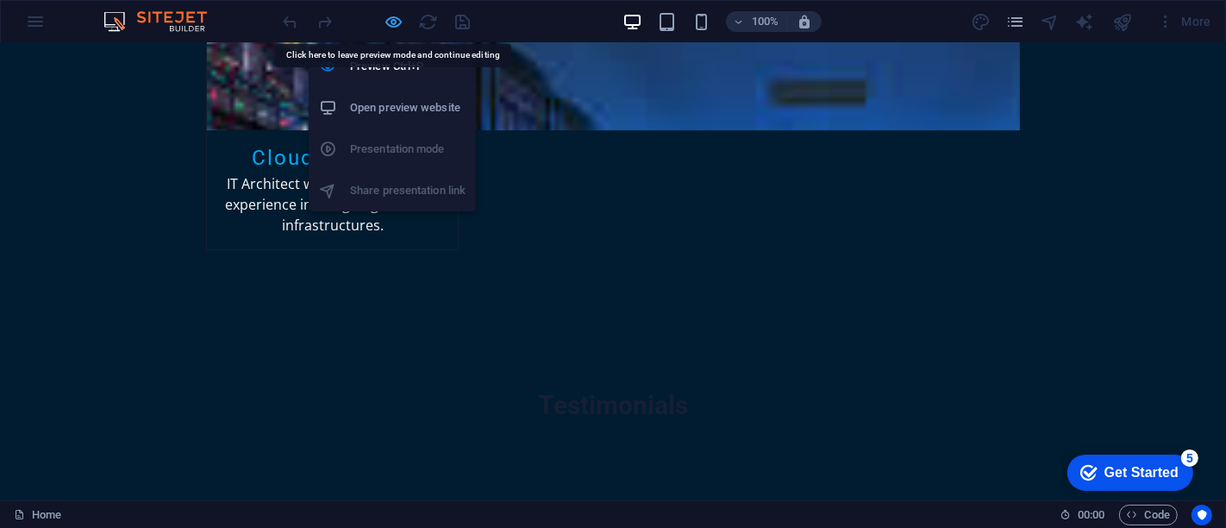
click at [393, 19] on icon "button" at bounding box center [395, 22] width 20 height 20
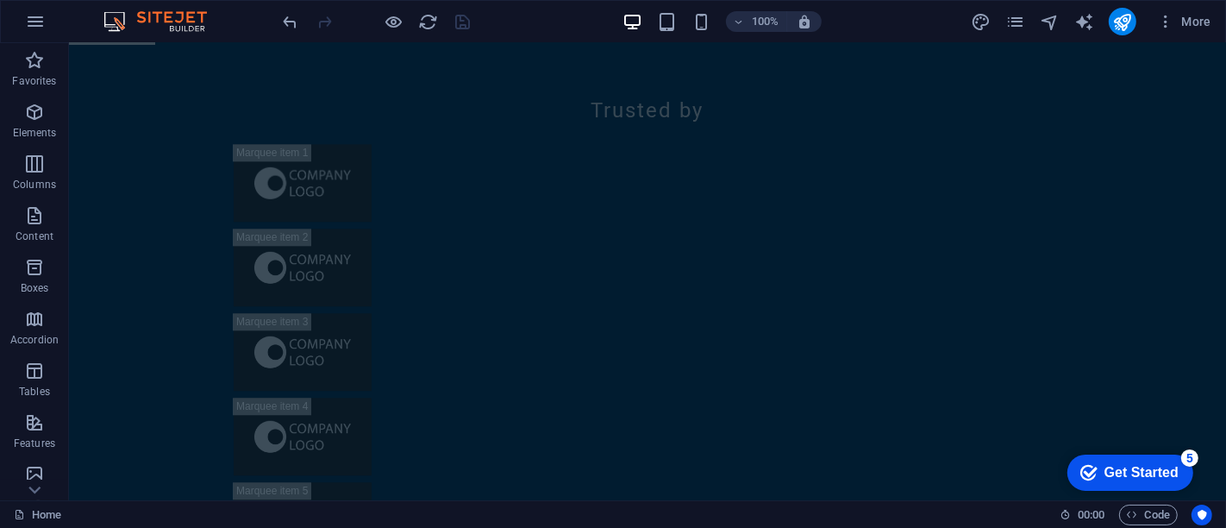
scroll to position [14631, 0]
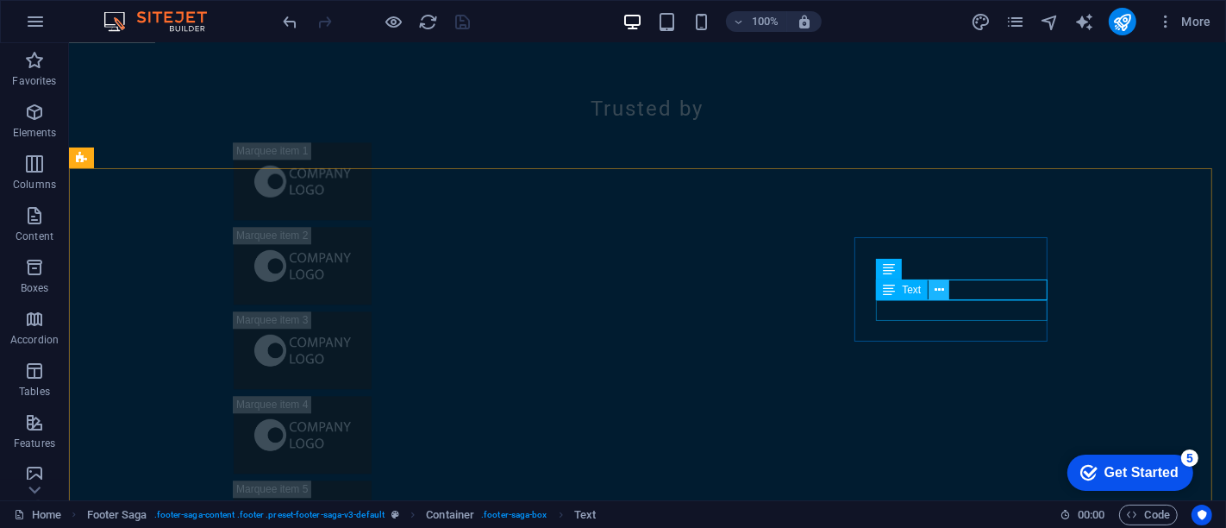
click at [944, 291] on button at bounding box center [939, 289] width 21 height 21
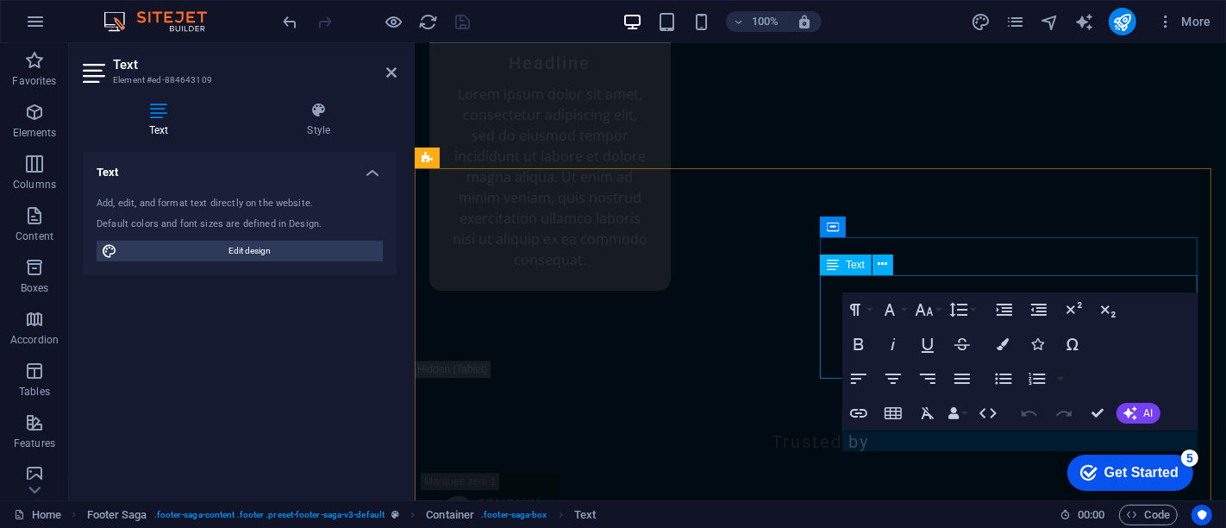
scroll to position [15478, 0]
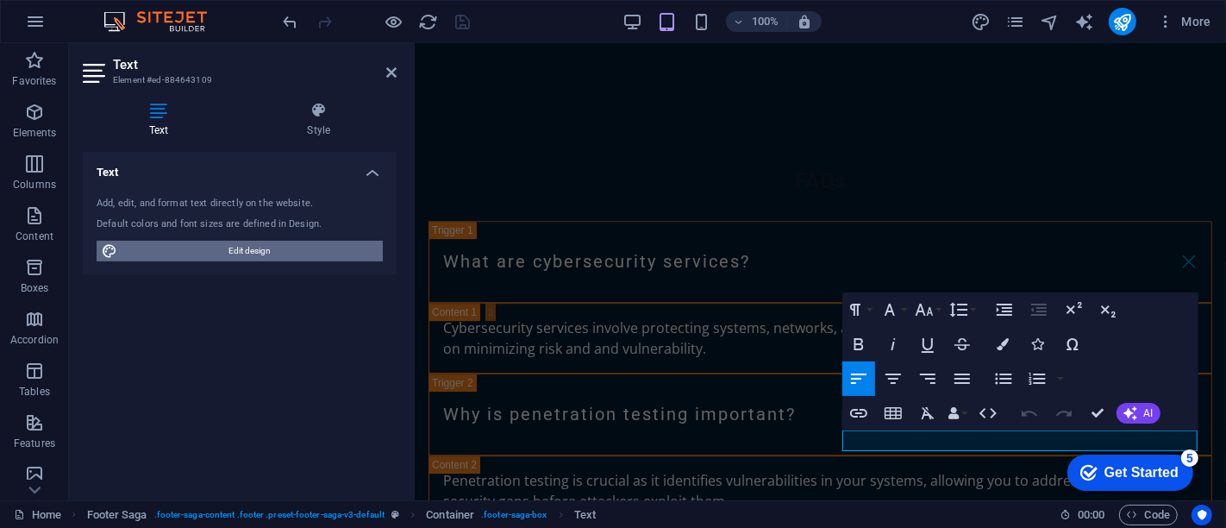
click at [316, 255] on span "Edit design" at bounding box center [249, 251] width 255 height 21
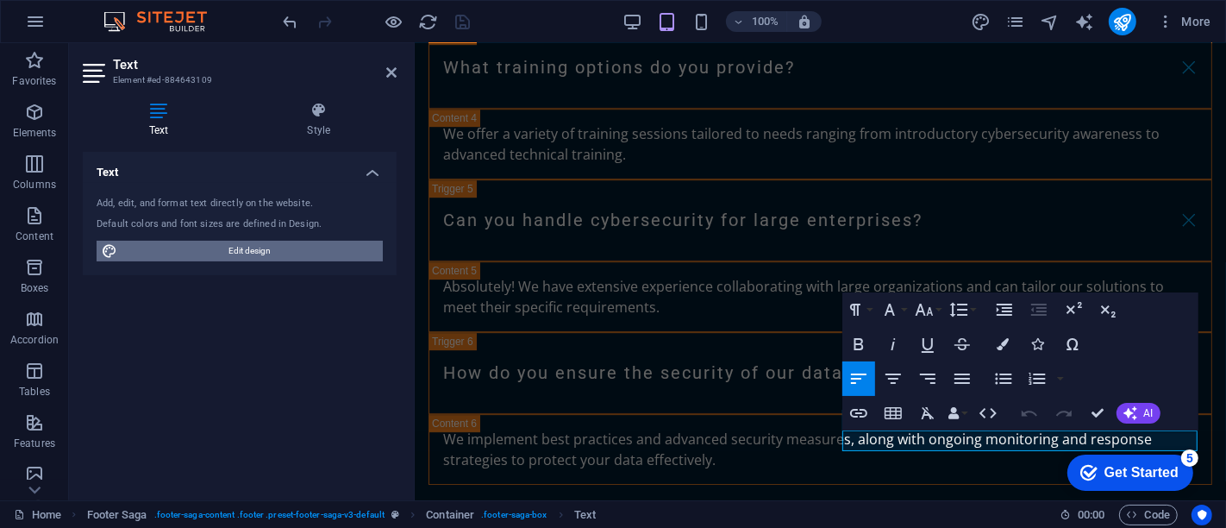
select select "px"
select select "200"
select select "px"
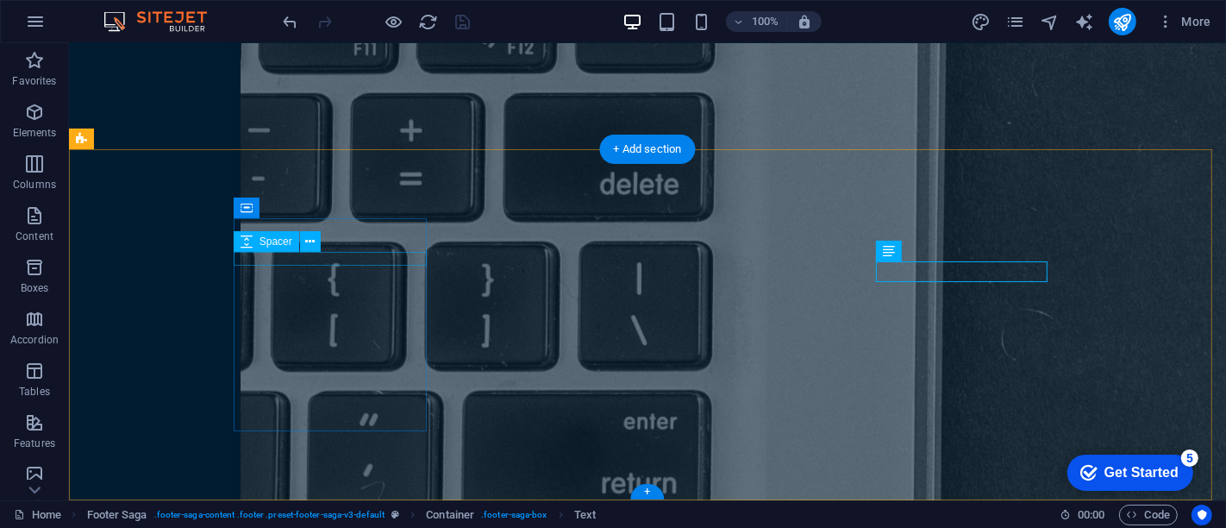
scroll to position [14649, 0]
